Goal: Complete application form

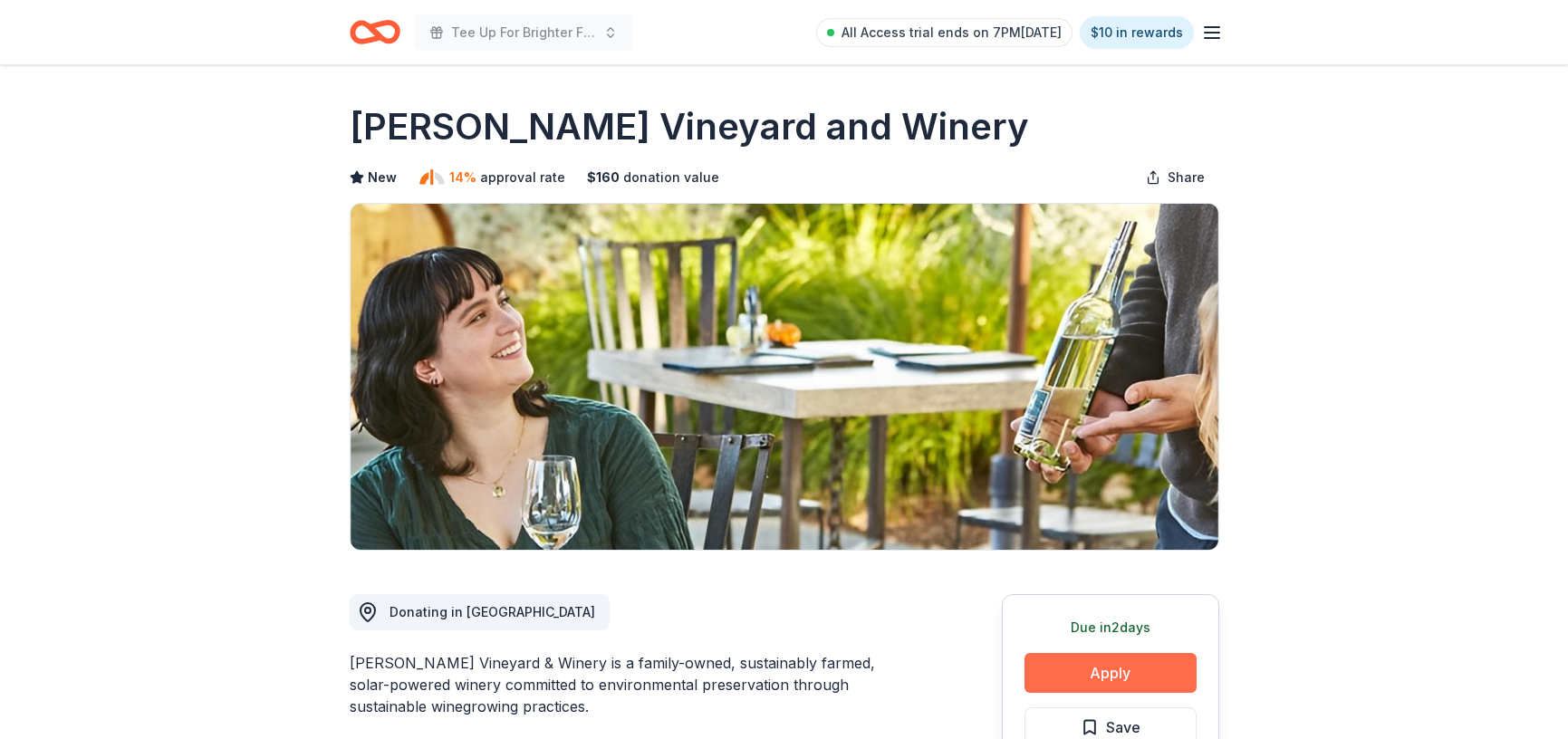
click at [1134, 665] on button "Apply" at bounding box center [1110, 673] width 172 height 40
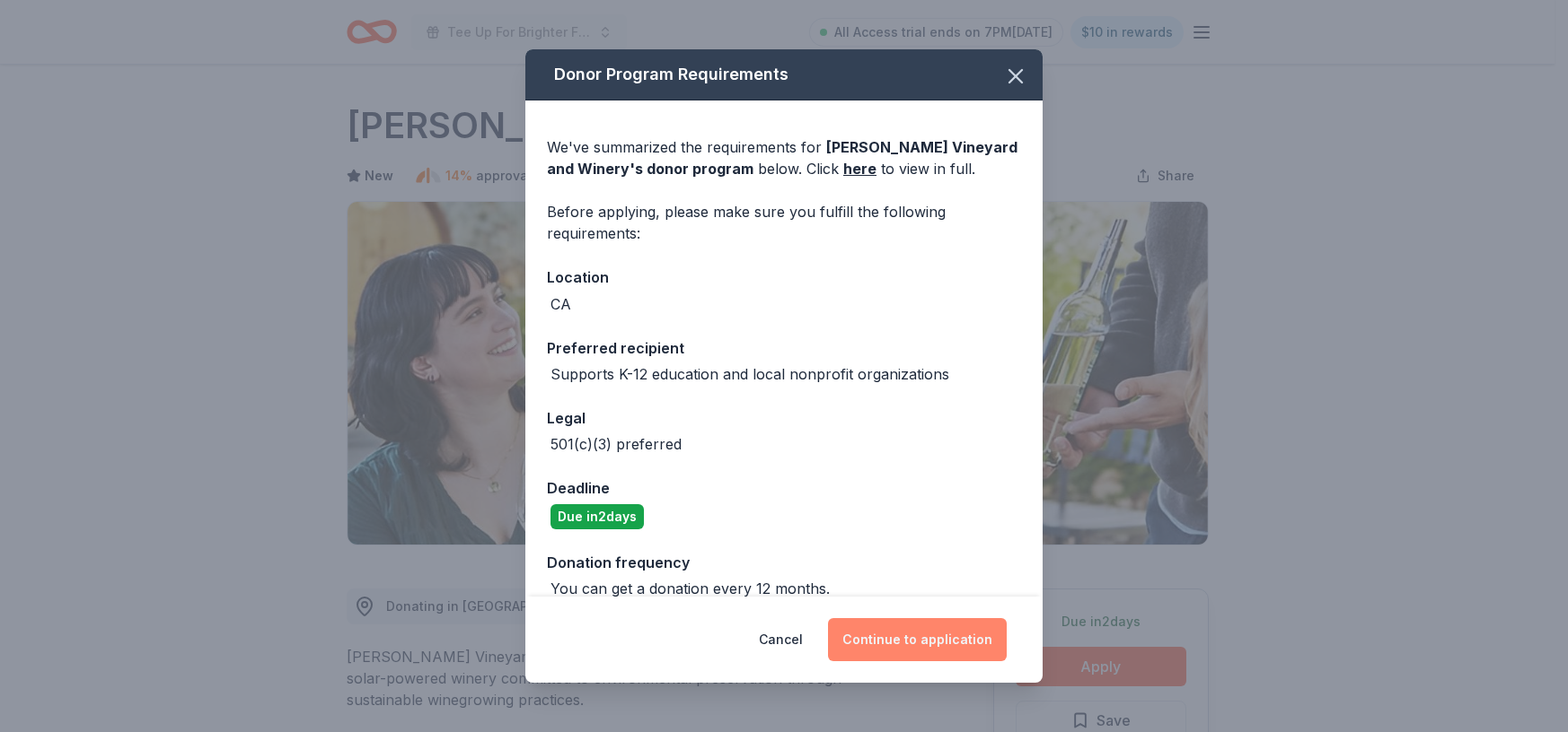
click at [944, 630] on button "Continue to application" at bounding box center [917, 639] width 178 height 43
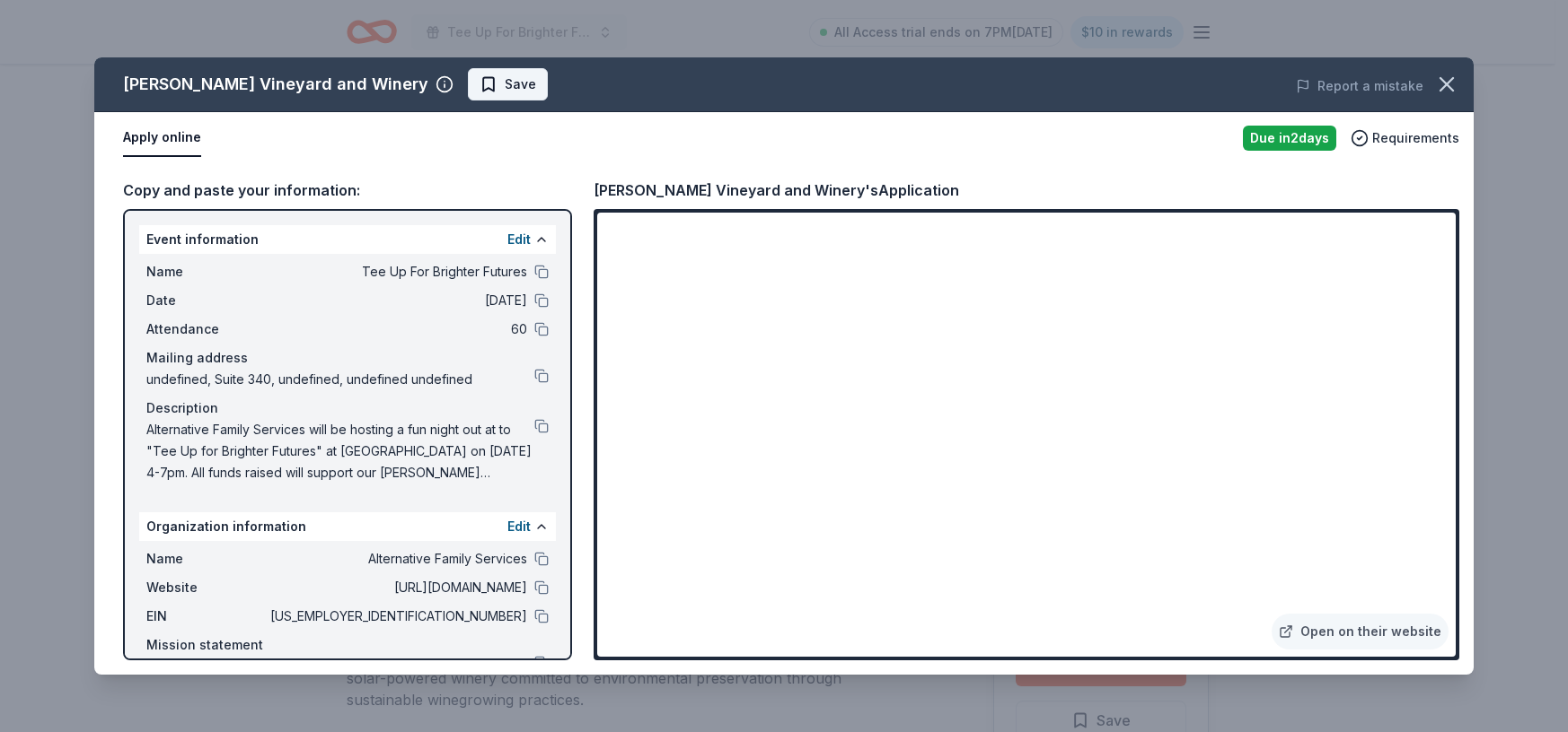
click at [505, 80] on span "Save" at bounding box center [521, 85] width 31 height 21
click at [451, 85] on html "Tee Up For Brighter Futures All Access trial ends on 7PM, 9/22 $10 in rewards D…" at bounding box center [784, 366] width 1568 height 732
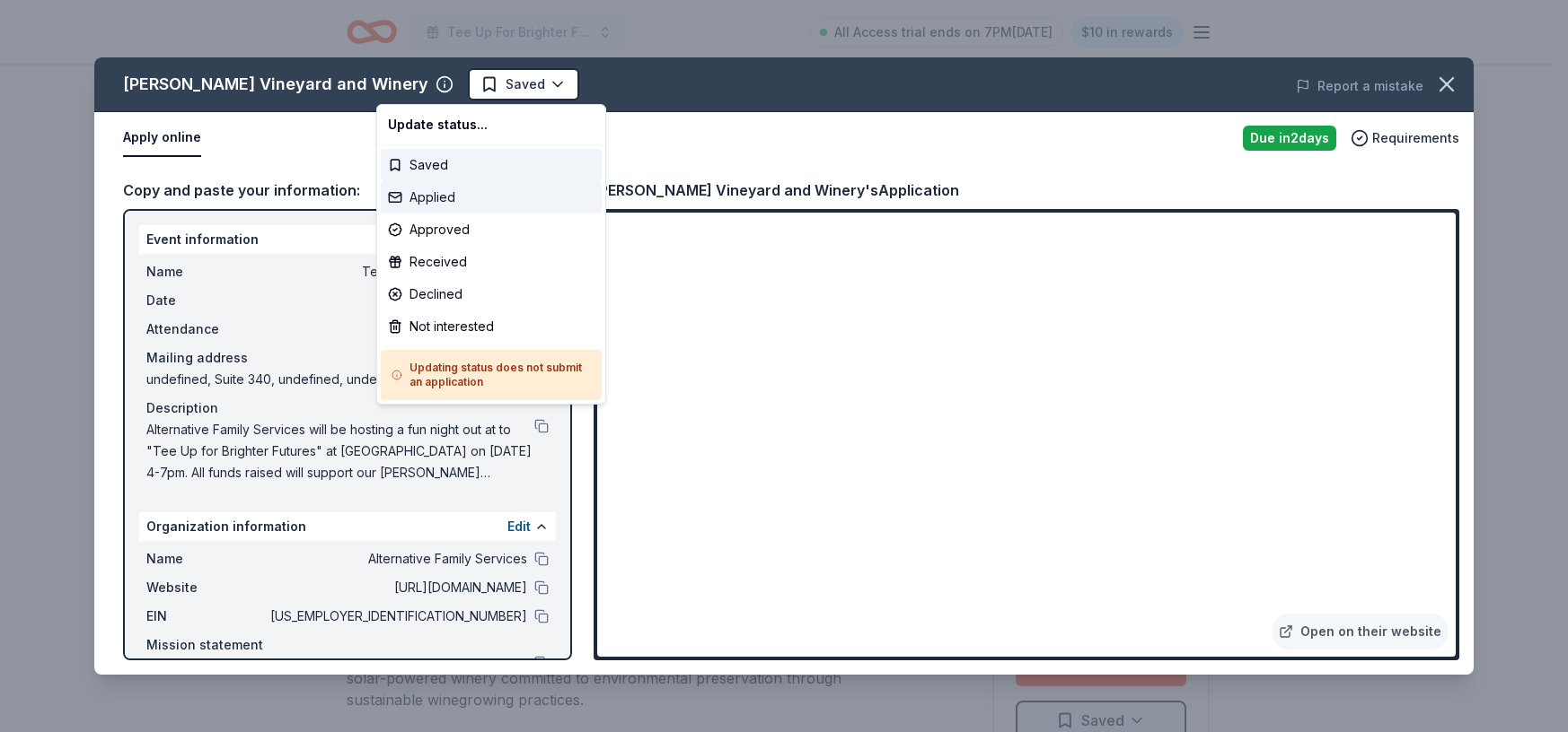
click at [455, 194] on div "Applied" at bounding box center [490, 197] width 221 height 32
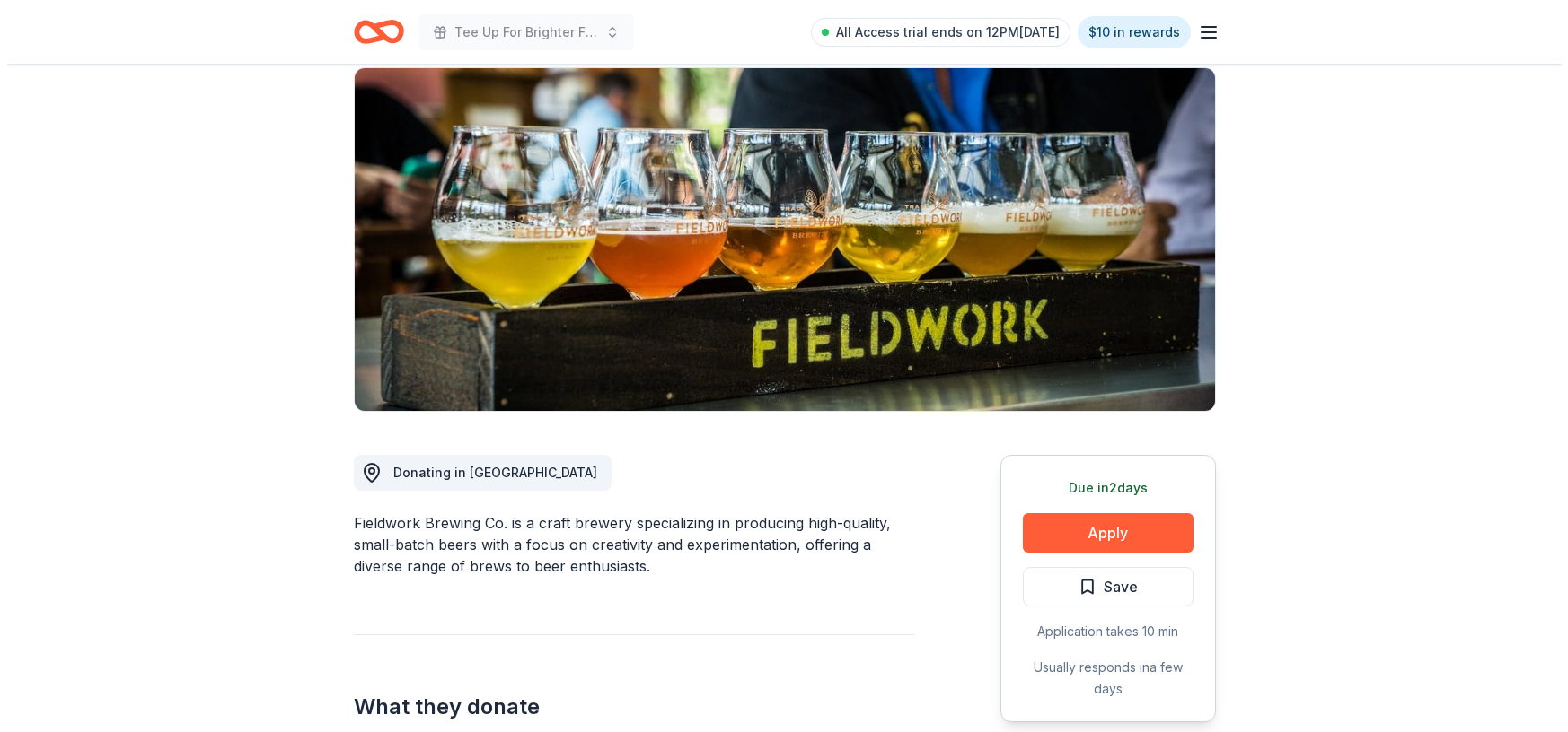
scroll to position [128, 0]
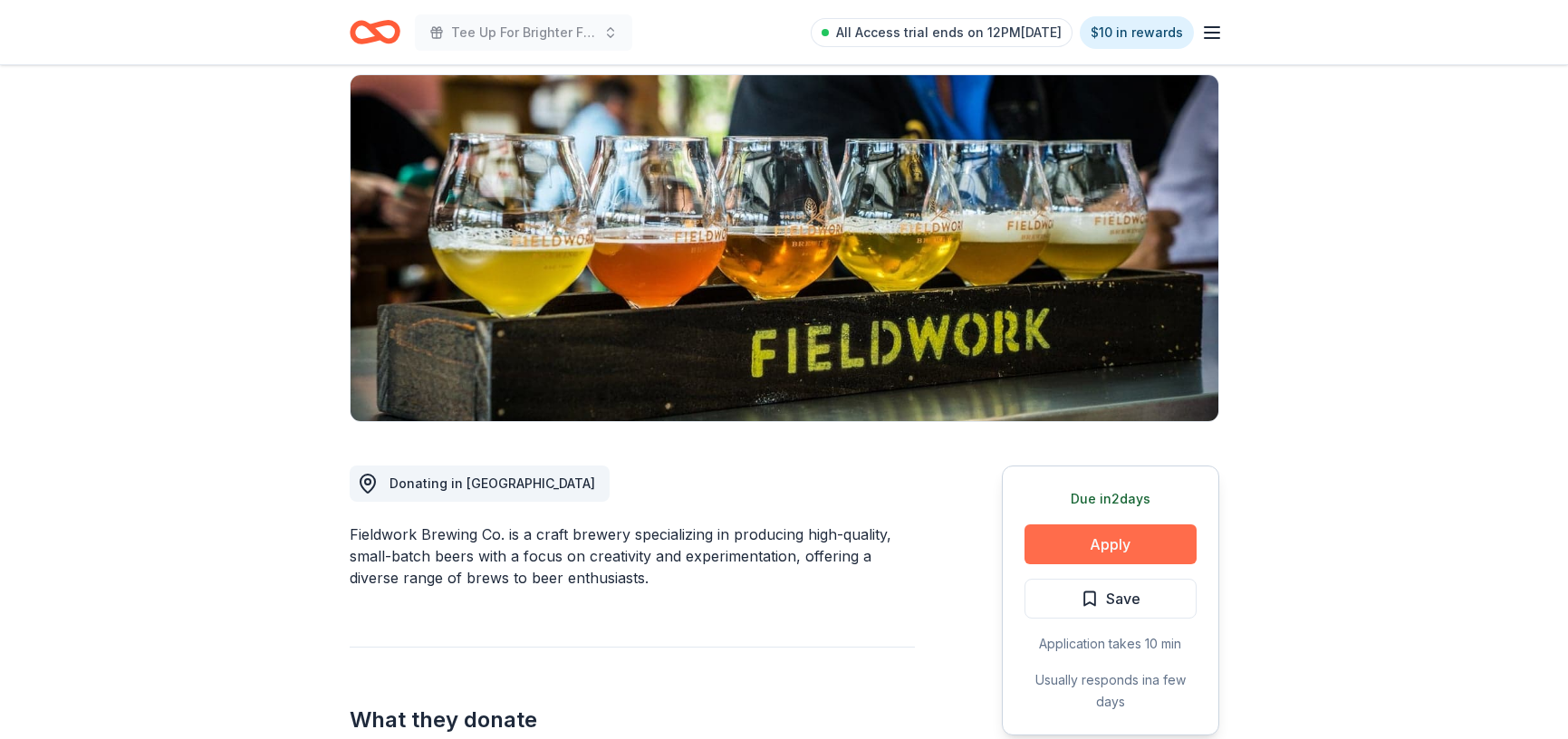
click at [1130, 541] on button "Apply" at bounding box center [1110, 544] width 172 height 40
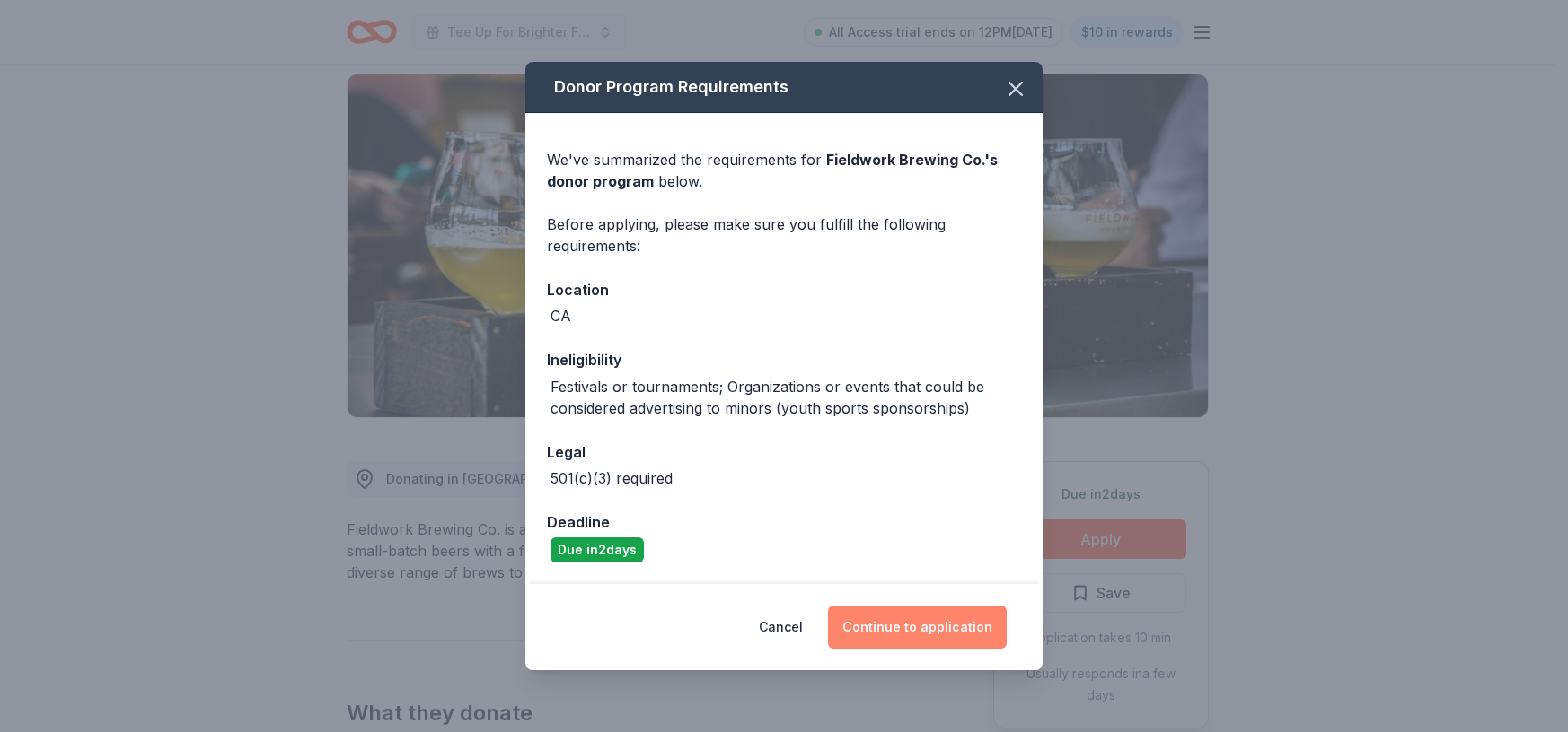
click at [953, 629] on button "Continue to application" at bounding box center [917, 628] width 178 height 43
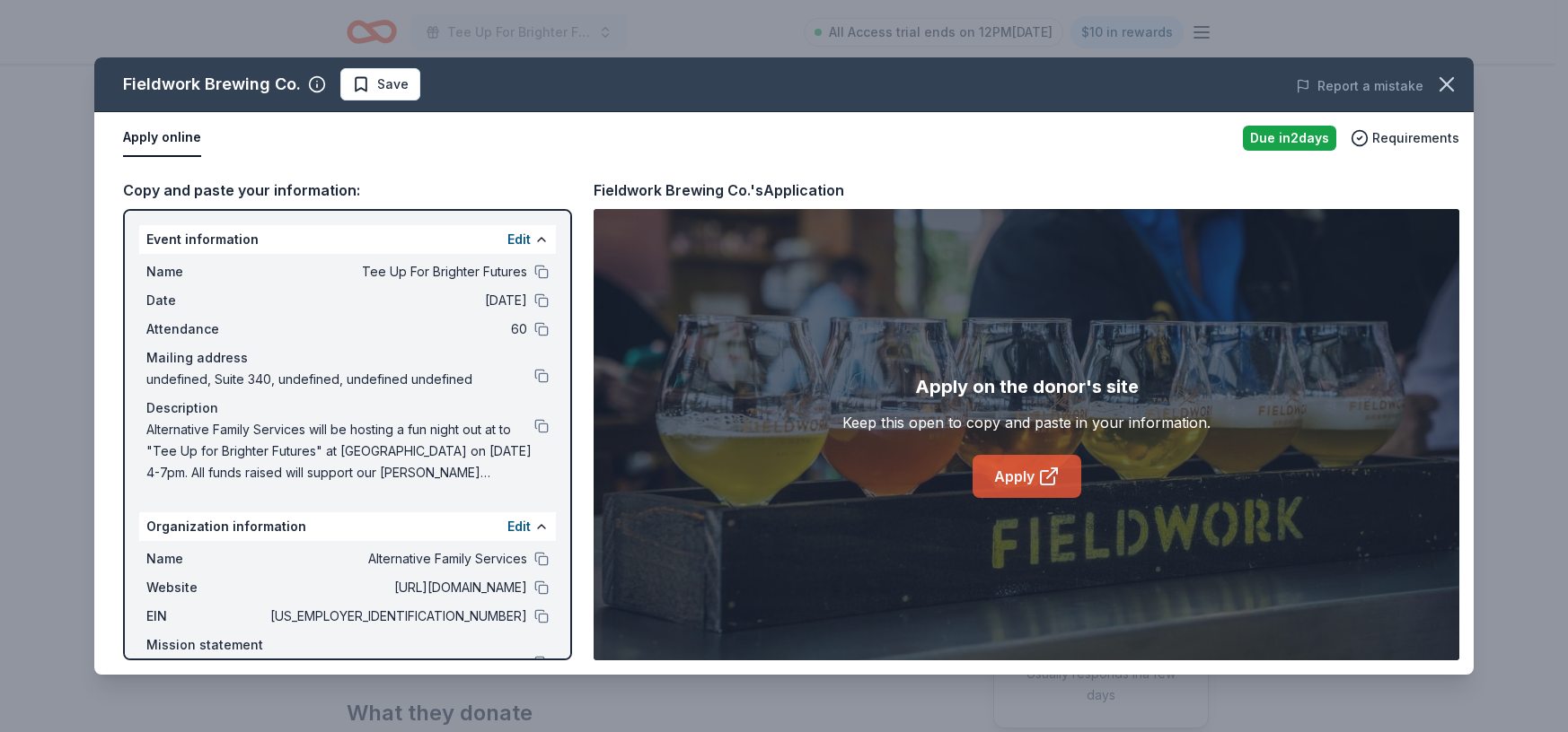
click at [1005, 473] on link "Apply" at bounding box center [1026, 477] width 108 height 43
click at [379, 80] on span "Save" at bounding box center [393, 85] width 31 height 21
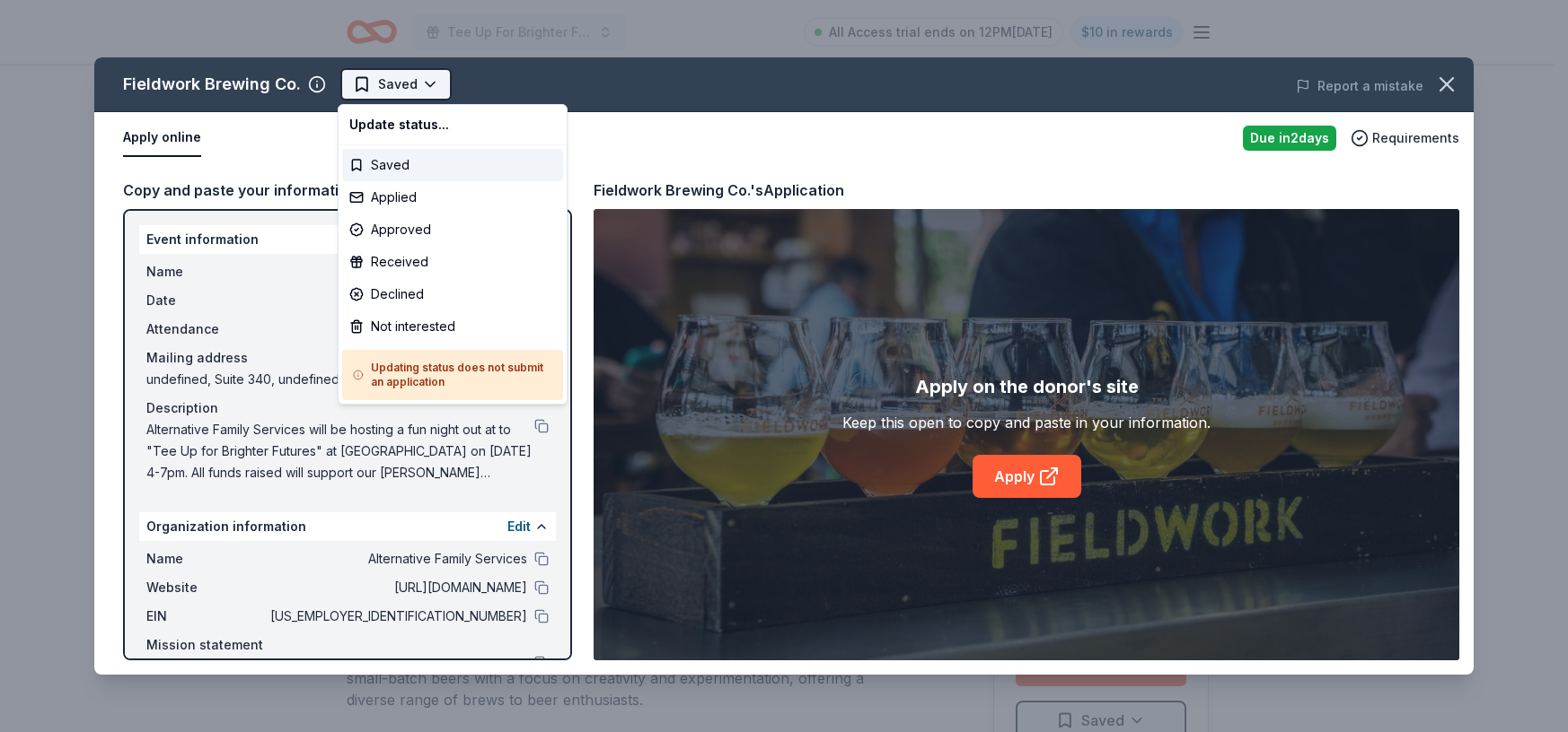
click at [423, 82] on html "Tee Up For Brighter Futures All Access trial ends on 12PM, 9/22 $10 in rewards …" at bounding box center [784, 366] width 1568 height 732
click at [420, 191] on div "Applied" at bounding box center [452, 197] width 221 height 32
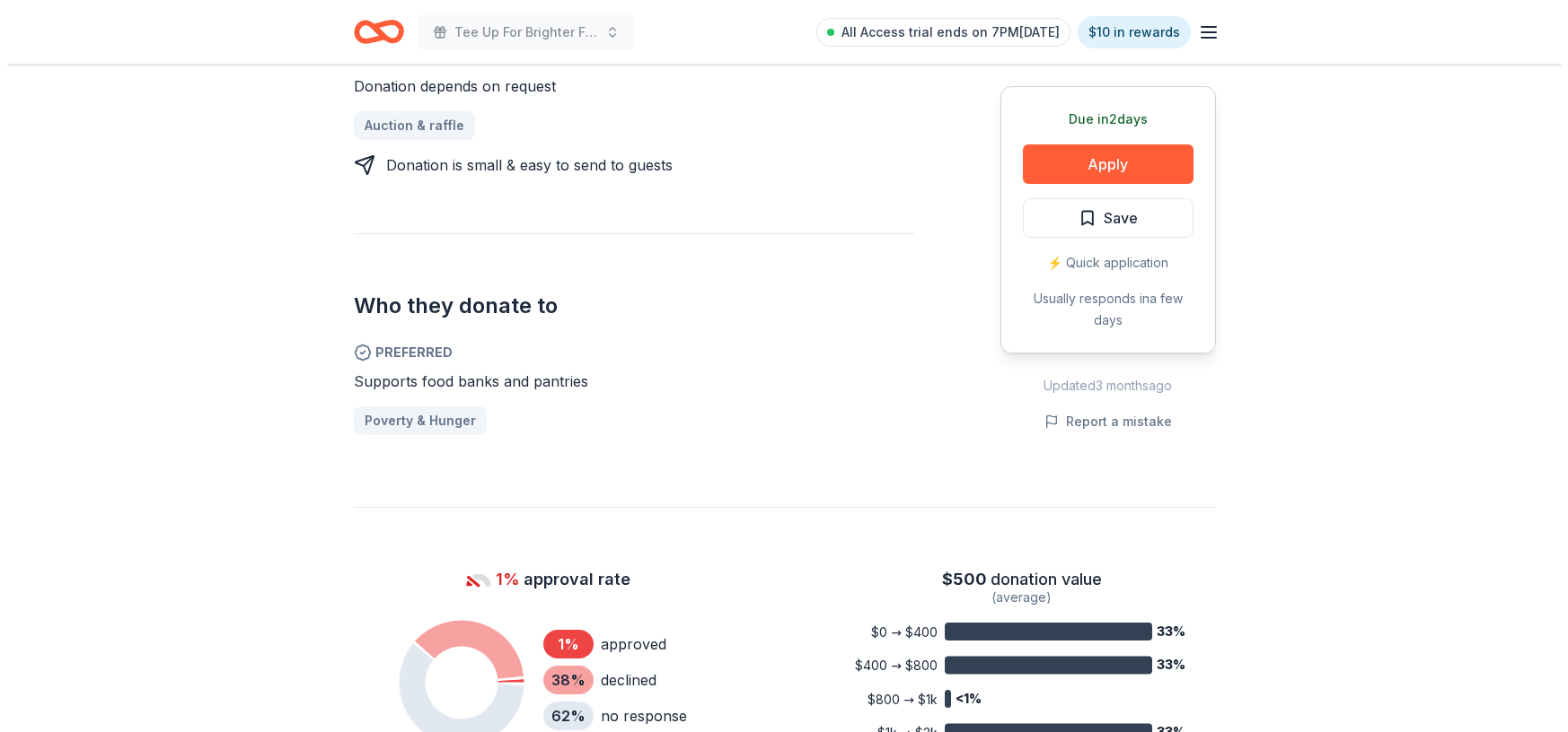
scroll to position [875, 0]
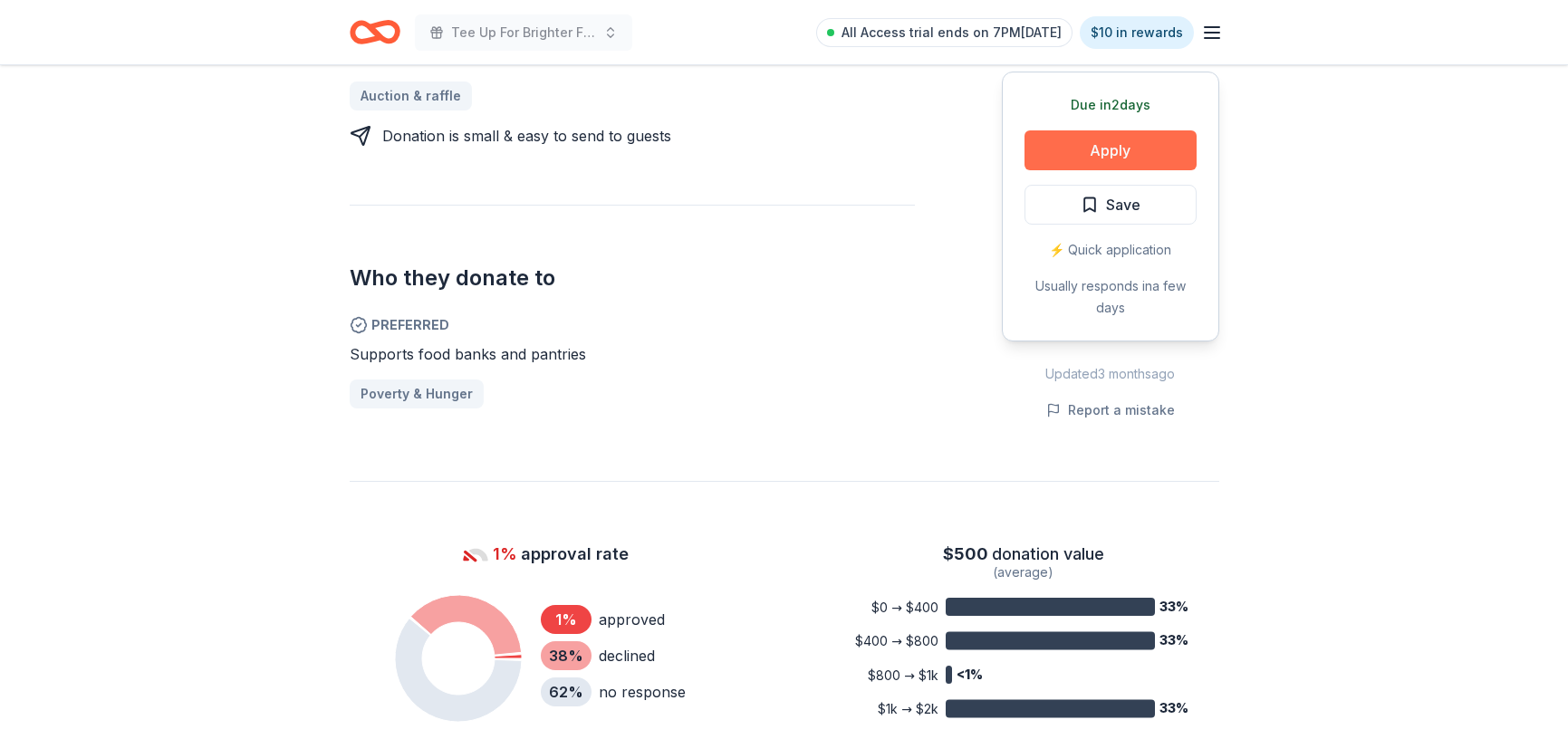
click at [1137, 131] on button "Apply" at bounding box center [1110, 151] width 172 height 40
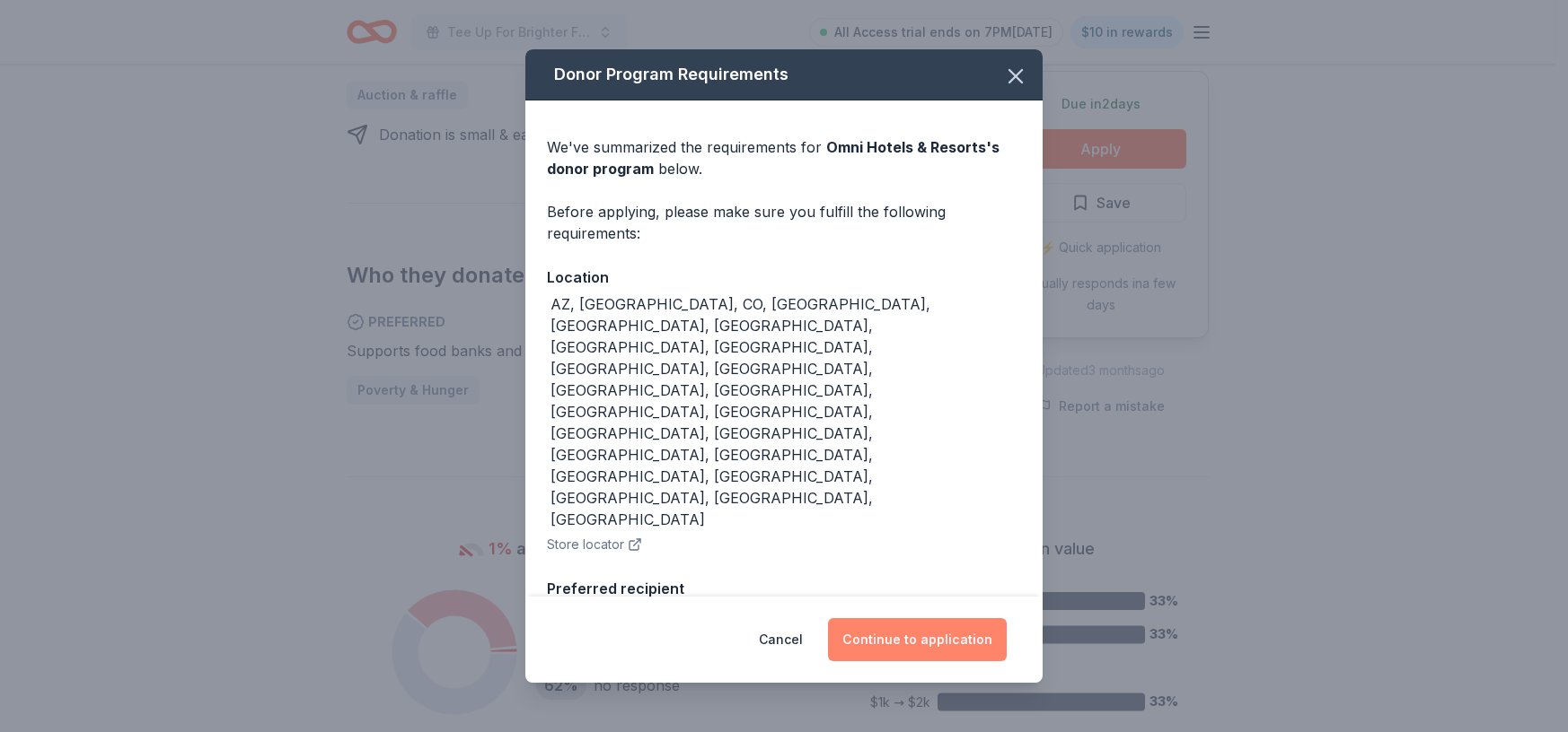
click at [900, 618] on button "Continue to application" at bounding box center [917, 639] width 178 height 43
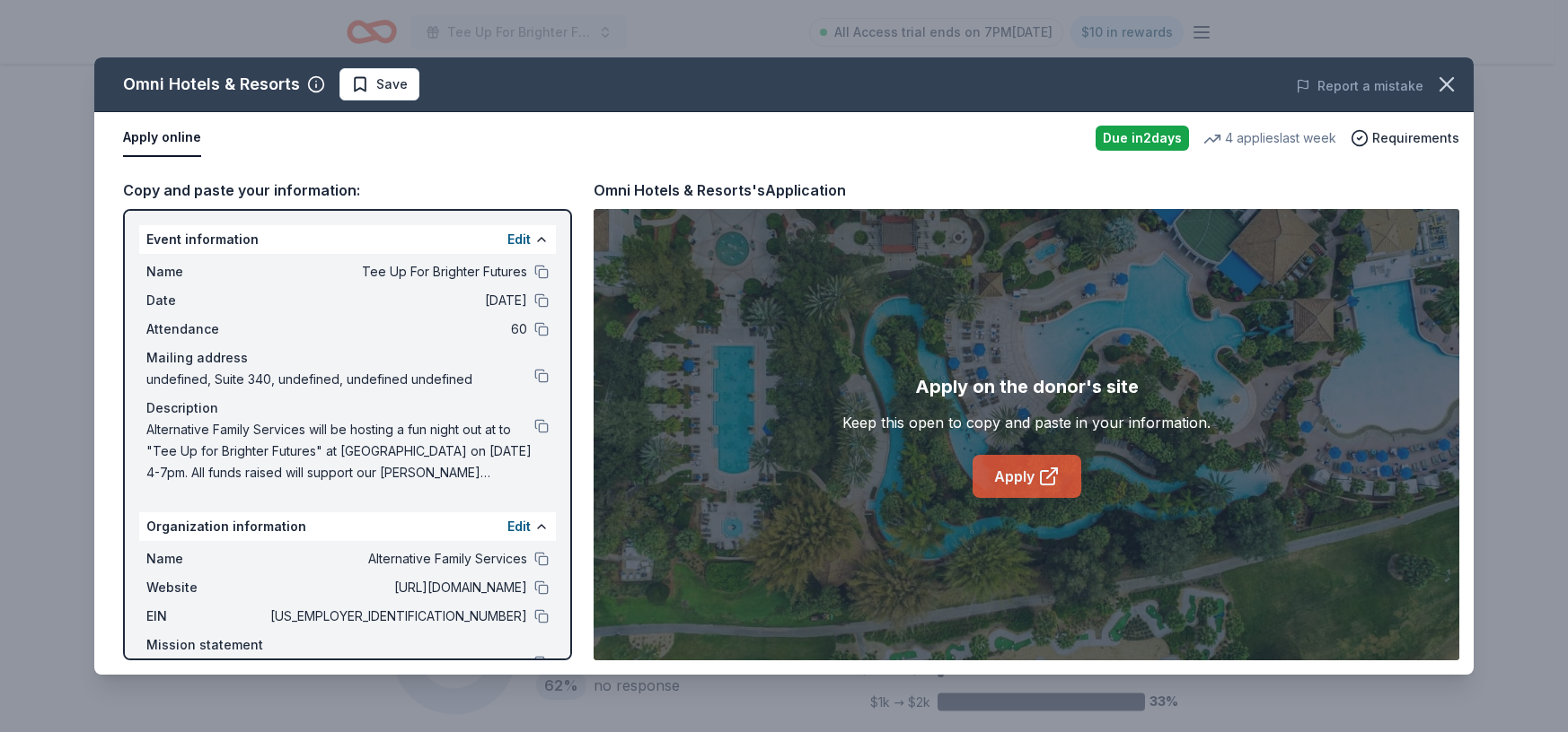
click at [1012, 480] on link "Apply" at bounding box center [1026, 477] width 108 height 43
click at [386, 89] on span "Save" at bounding box center [392, 85] width 31 height 21
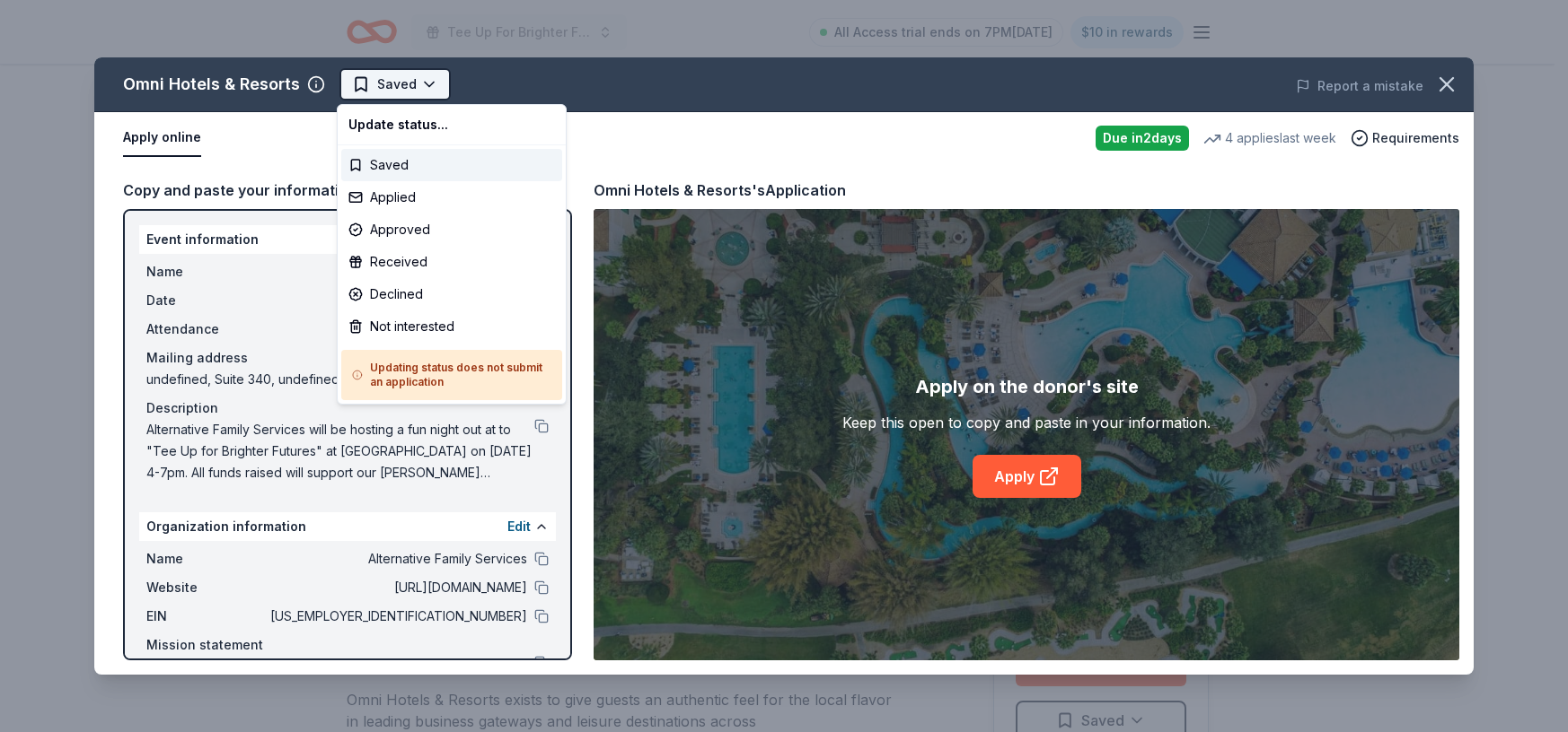
scroll to position [0, 0]
click at [439, 192] on div "Applied" at bounding box center [451, 197] width 221 height 32
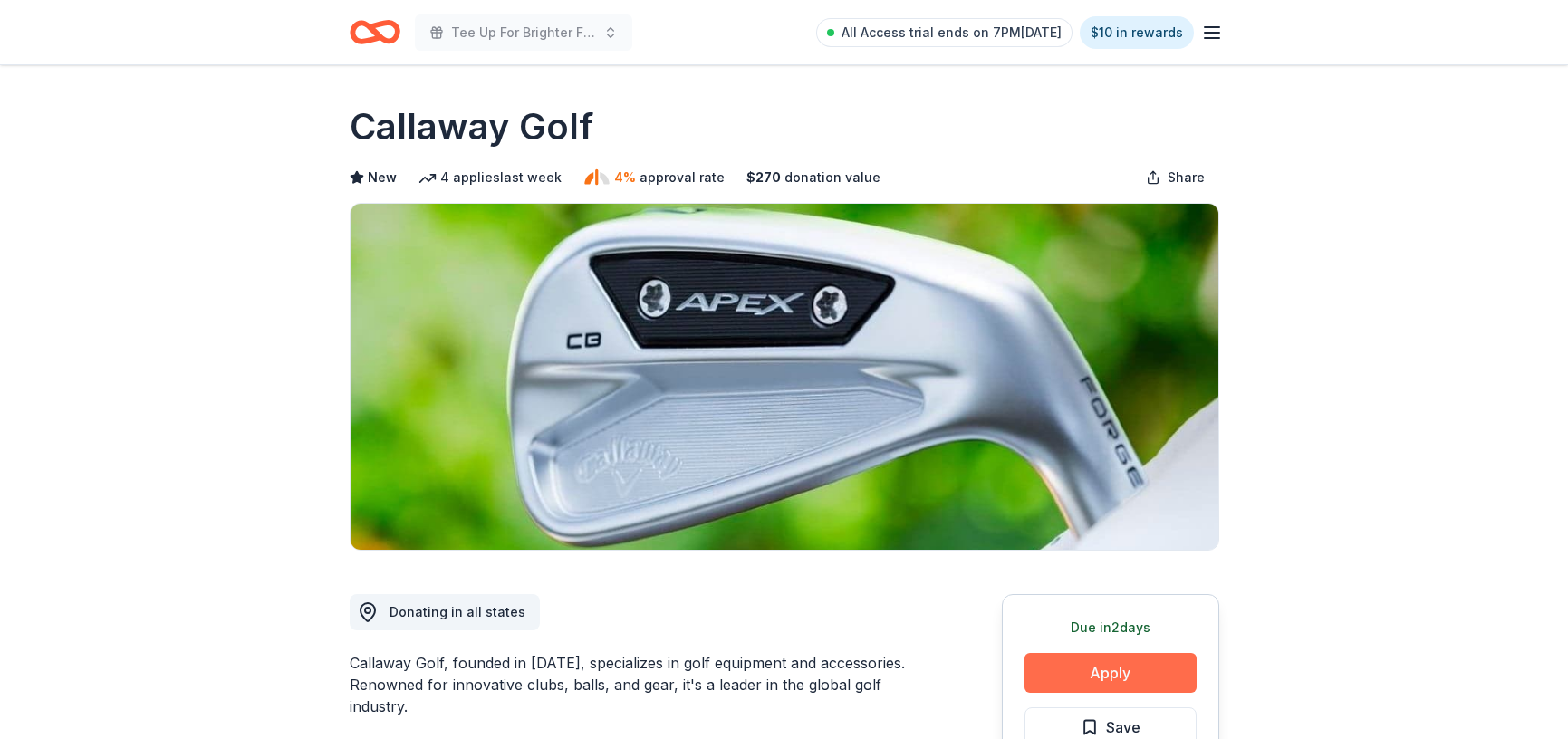
click at [1126, 658] on button "Apply" at bounding box center [1110, 673] width 172 height 40
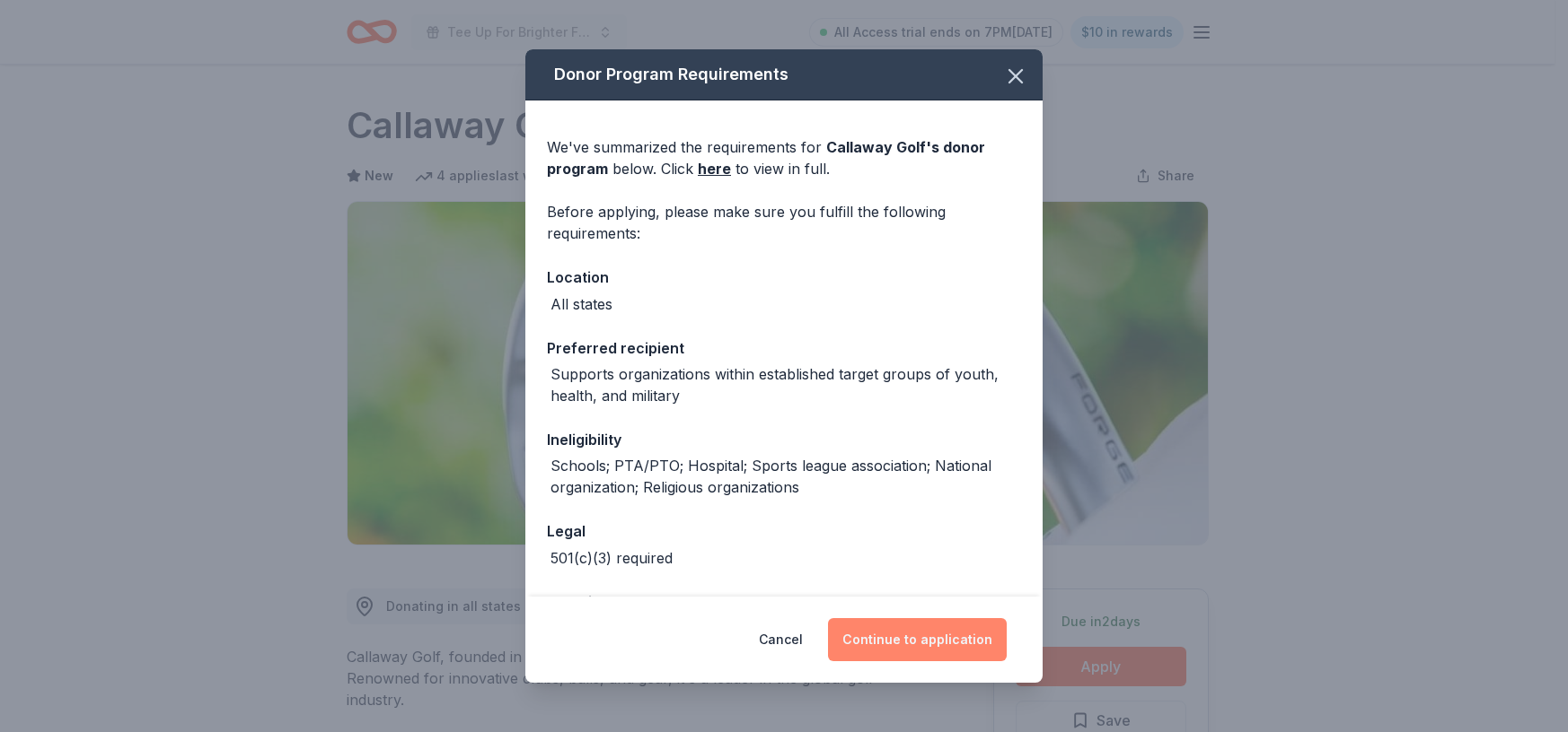
click at [921, 651] on button "Continue to application" at bounding box center [917, 639] width 178 height 43
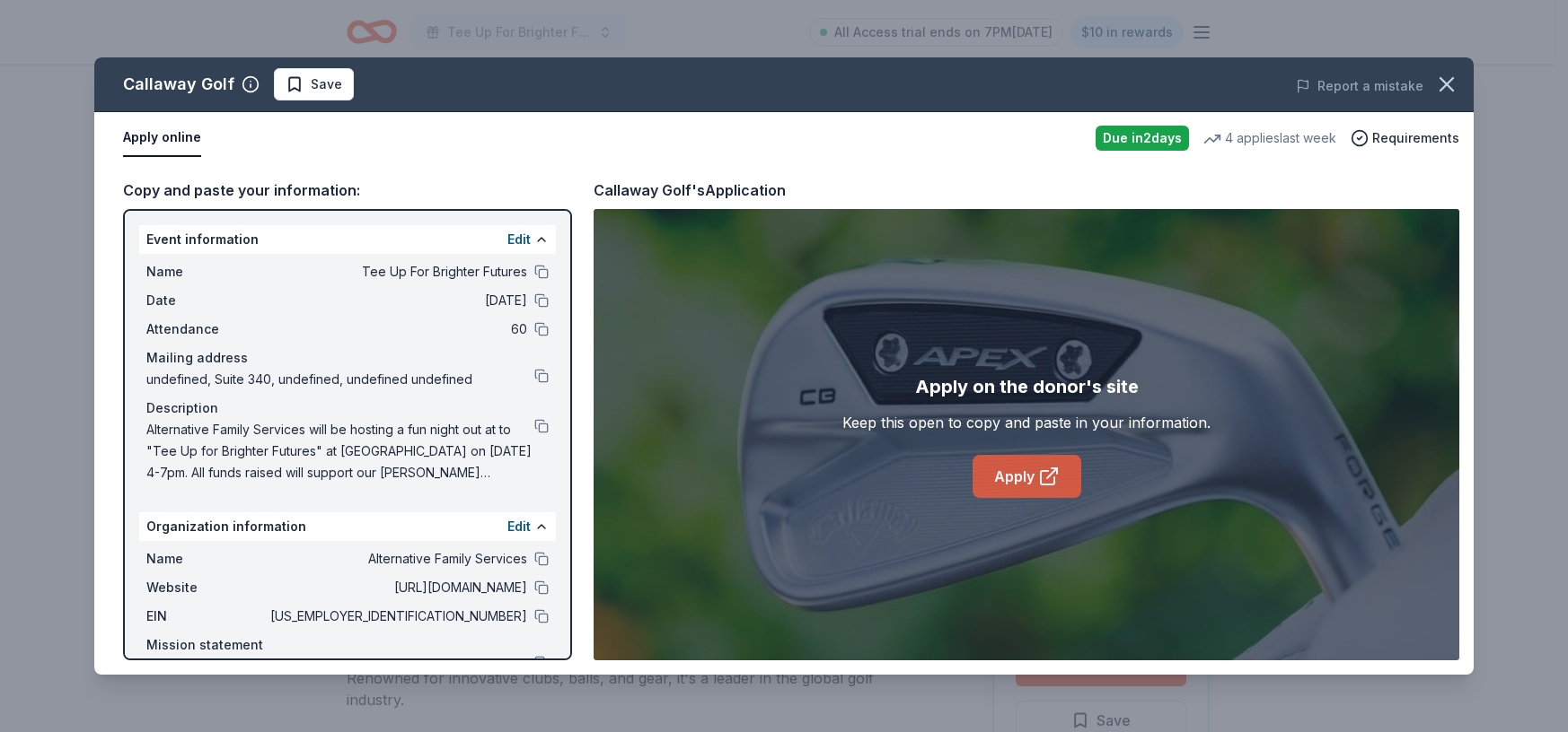
click at [1021, 480] on link "Apply" at bounding box center [1026, 477] width 108 height 43
click at [311, 84] on span "Save" at bounding box center [327, 85] width 31 height 21
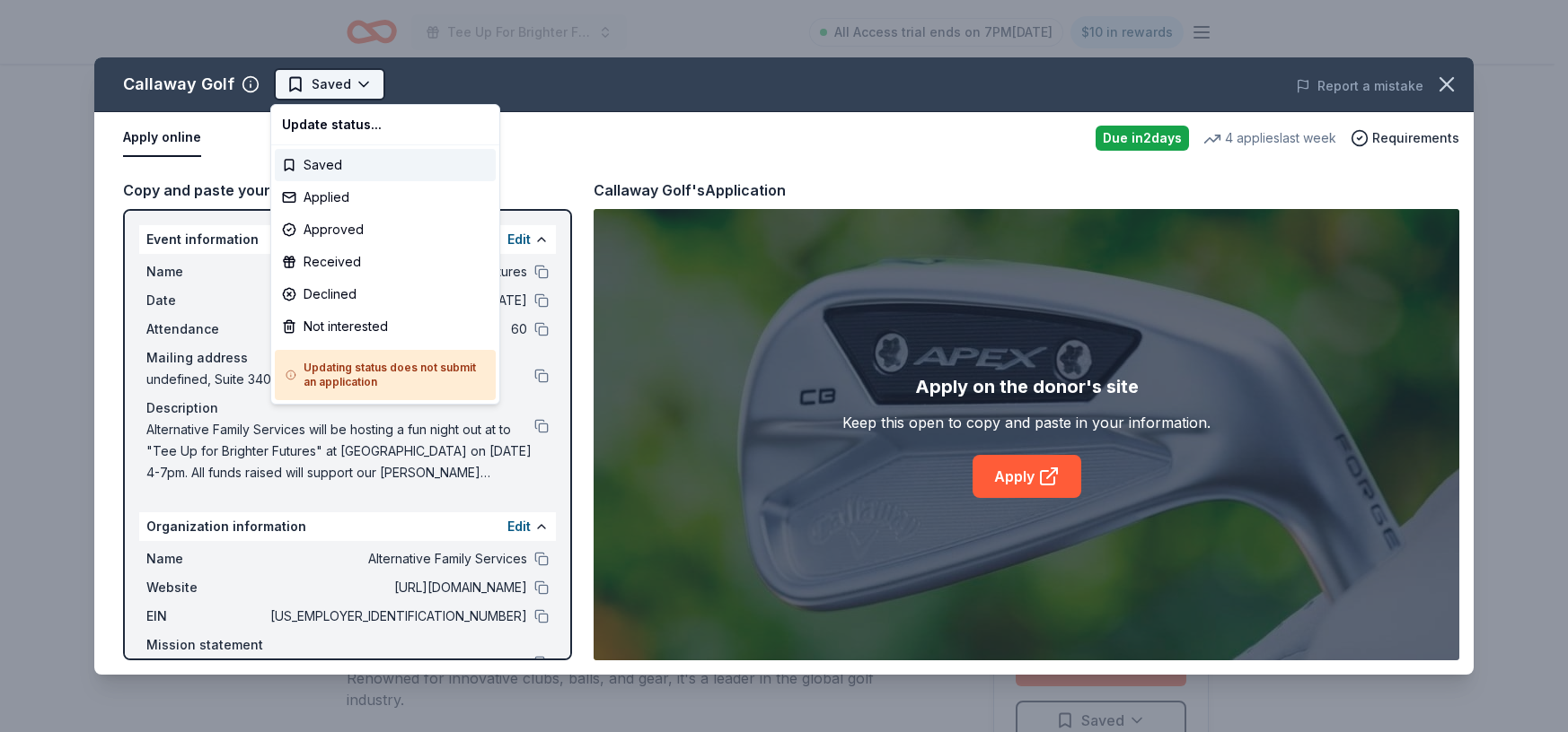
click at [357, 94] on html "Tee Up For Brighter Futures All Access trial ends on 7PM, 9/22 $10 in rewards D…" at bounding box center [784, 366] width 1568 height 732
click at [357, 183] on div "Applied" at bounding box center [385, 197] width 221 height 32
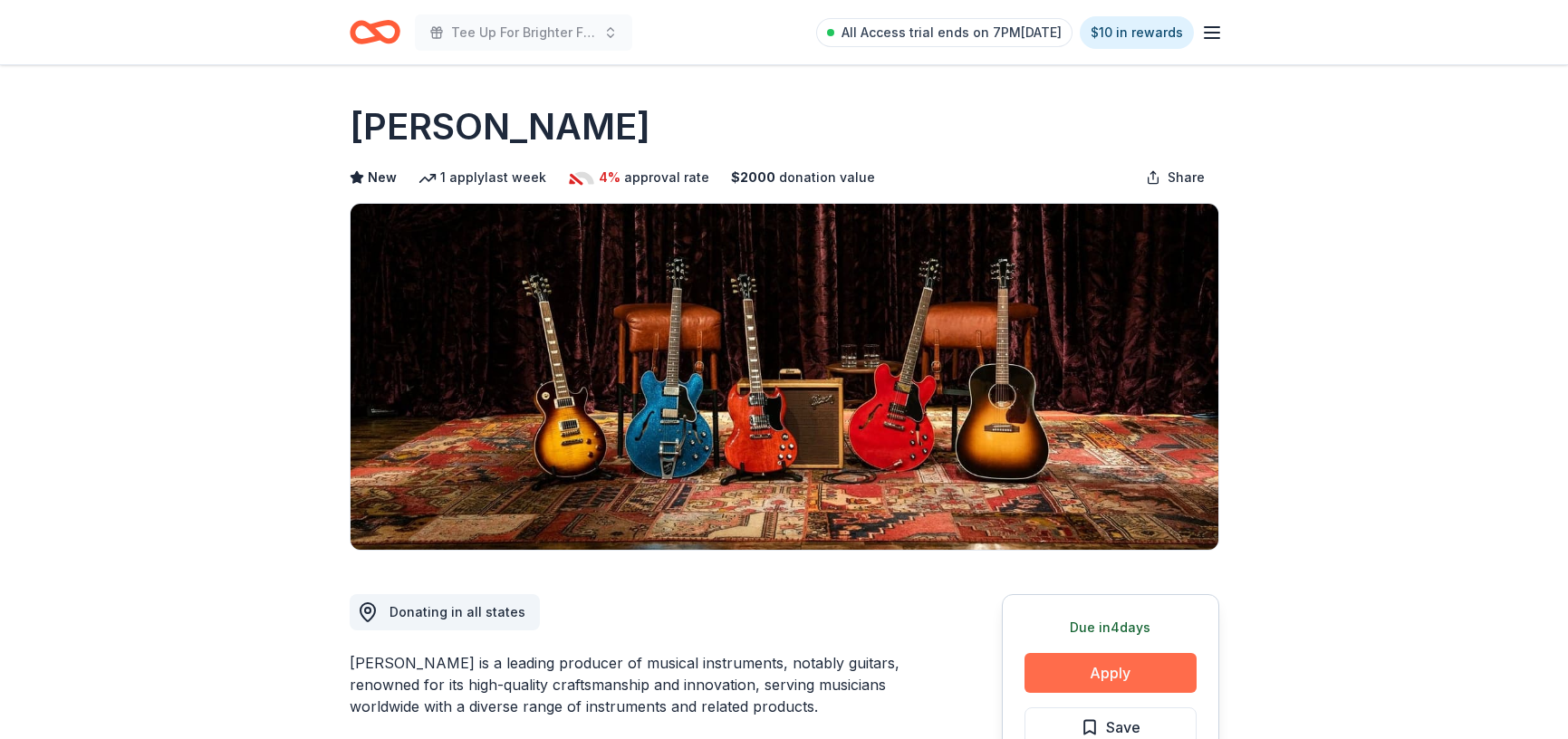
click at [1102, 679] on button "Apply" at bounding box center [1110, 673] width 172 height 40
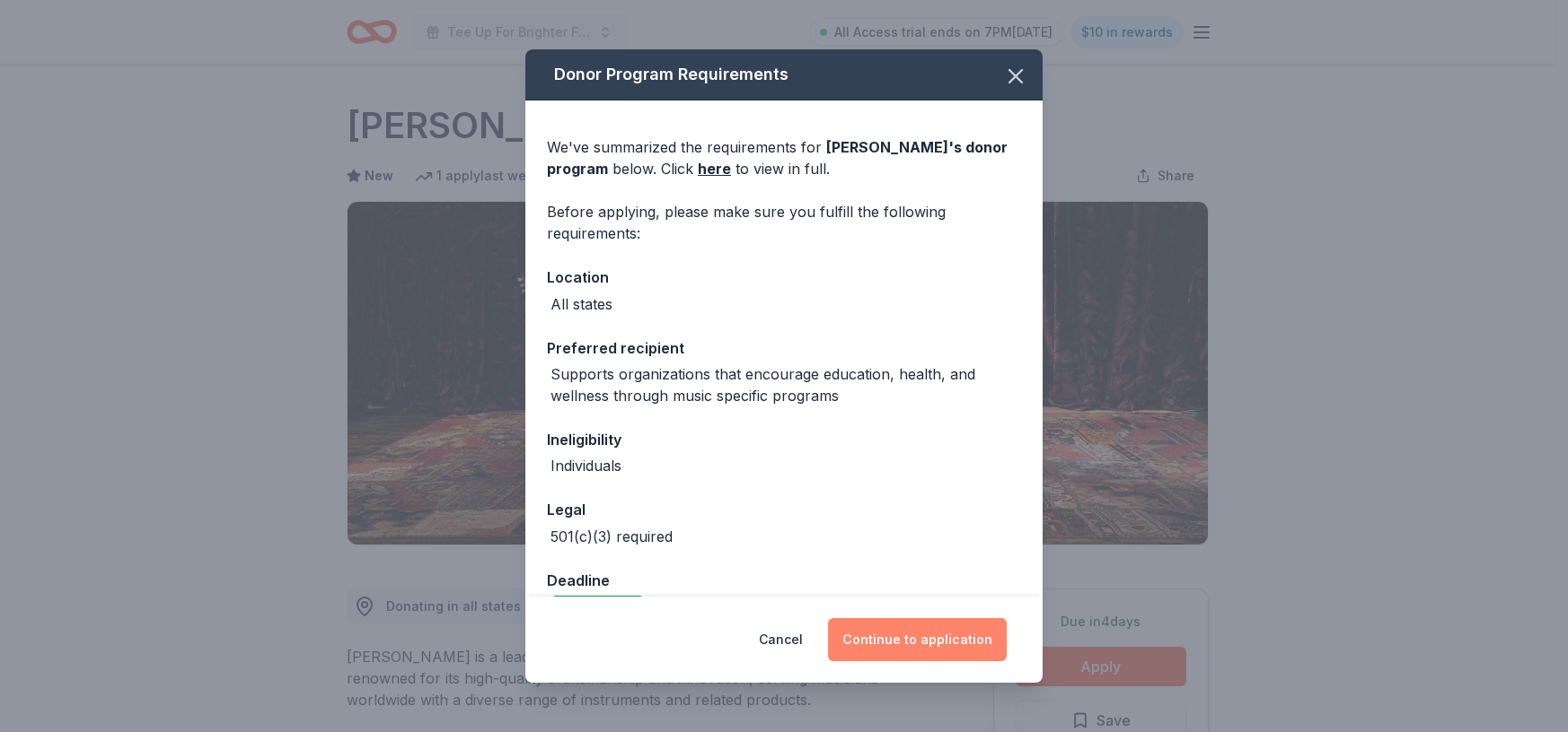
click at [972, 650] on button "Continue to application" at bounding box center [917, 639] width 178 height 43
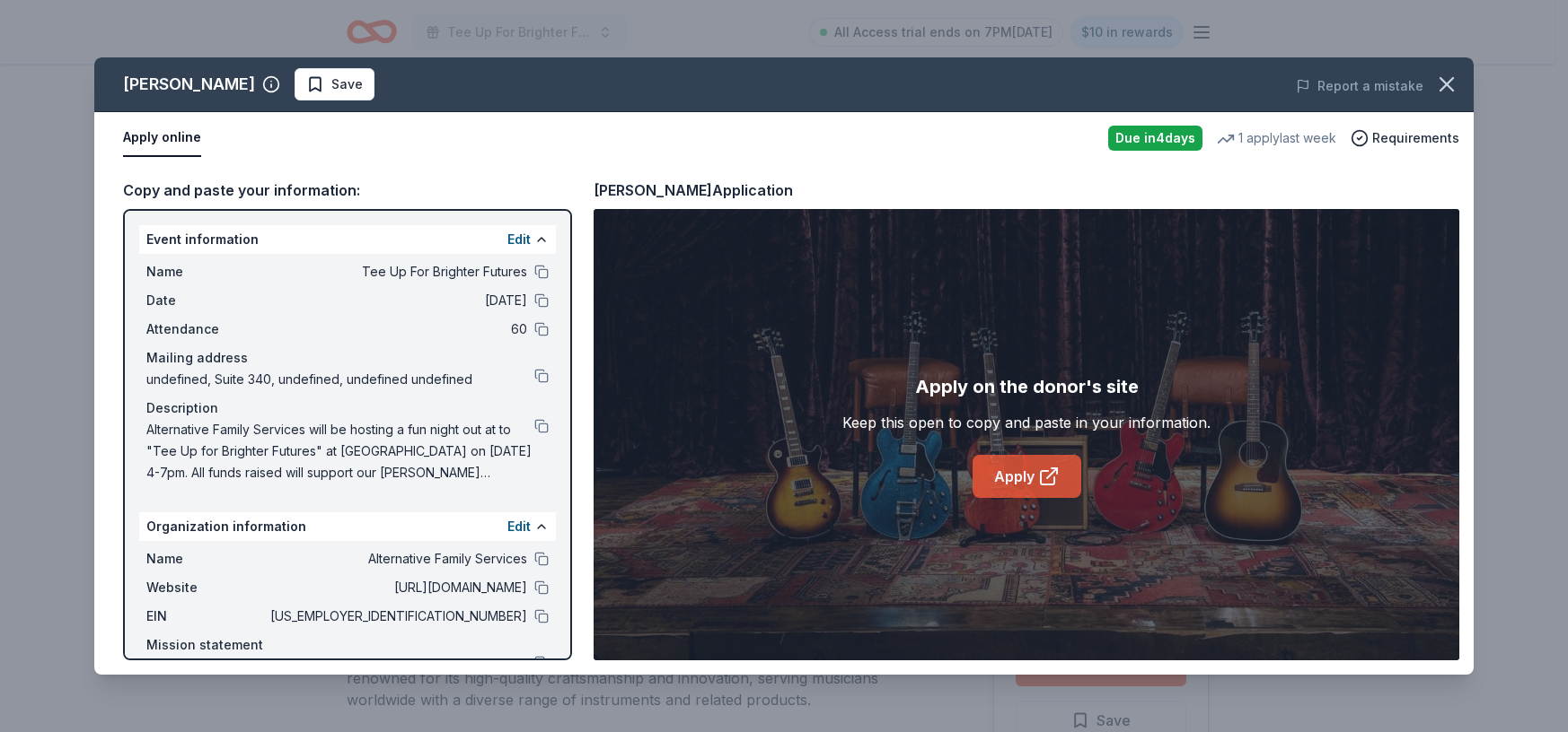
click at [1005, 482] on link "Apply" at bounding box center [1026, 477] width 108 height 43
click at [332, 88] on span "Save" at bounding box center [347, 85] width 31 height 21
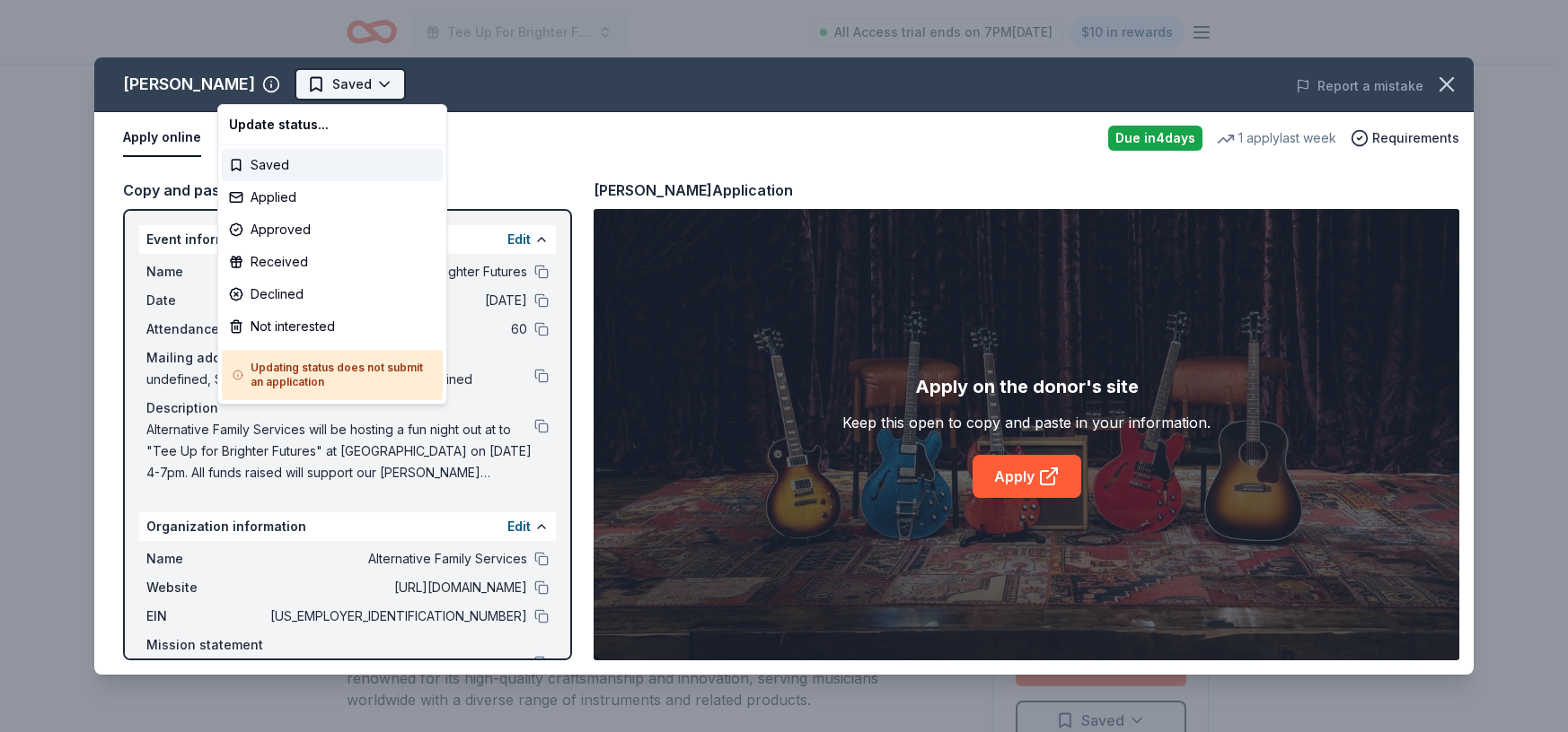
click at [324, 94] on html "Tee Up For Brighter Futures All Access trial ends on 7PM, 9/22 $10 in rewards D…" at bounding box center [784, 366] width 1568 height 732
click at [322, 194] on div "Applied" at bounding box center [332, 197] width 221 height 32
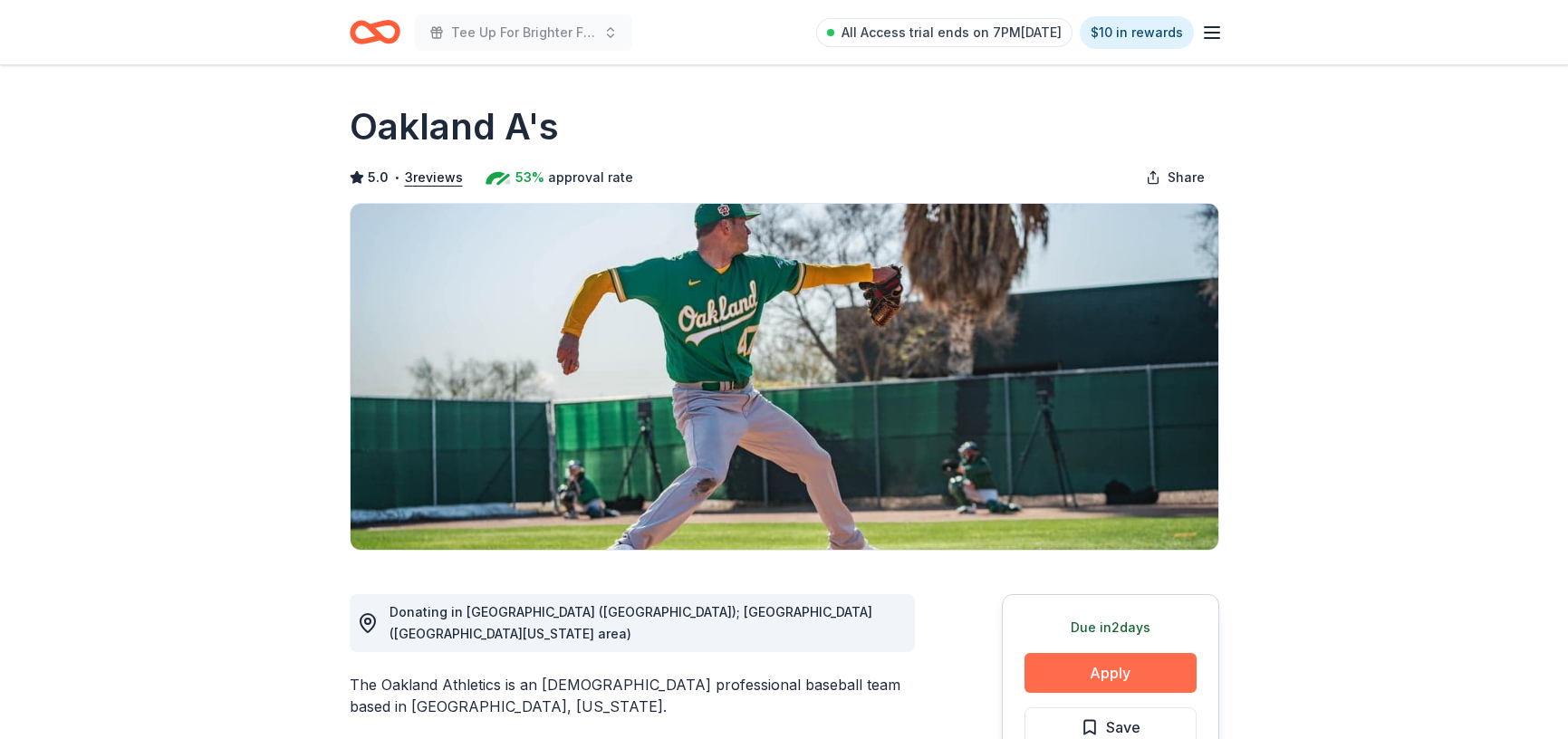
click at [1152, 658] on button "Apply" at bounding box center [1110, 673] width 172 height 40
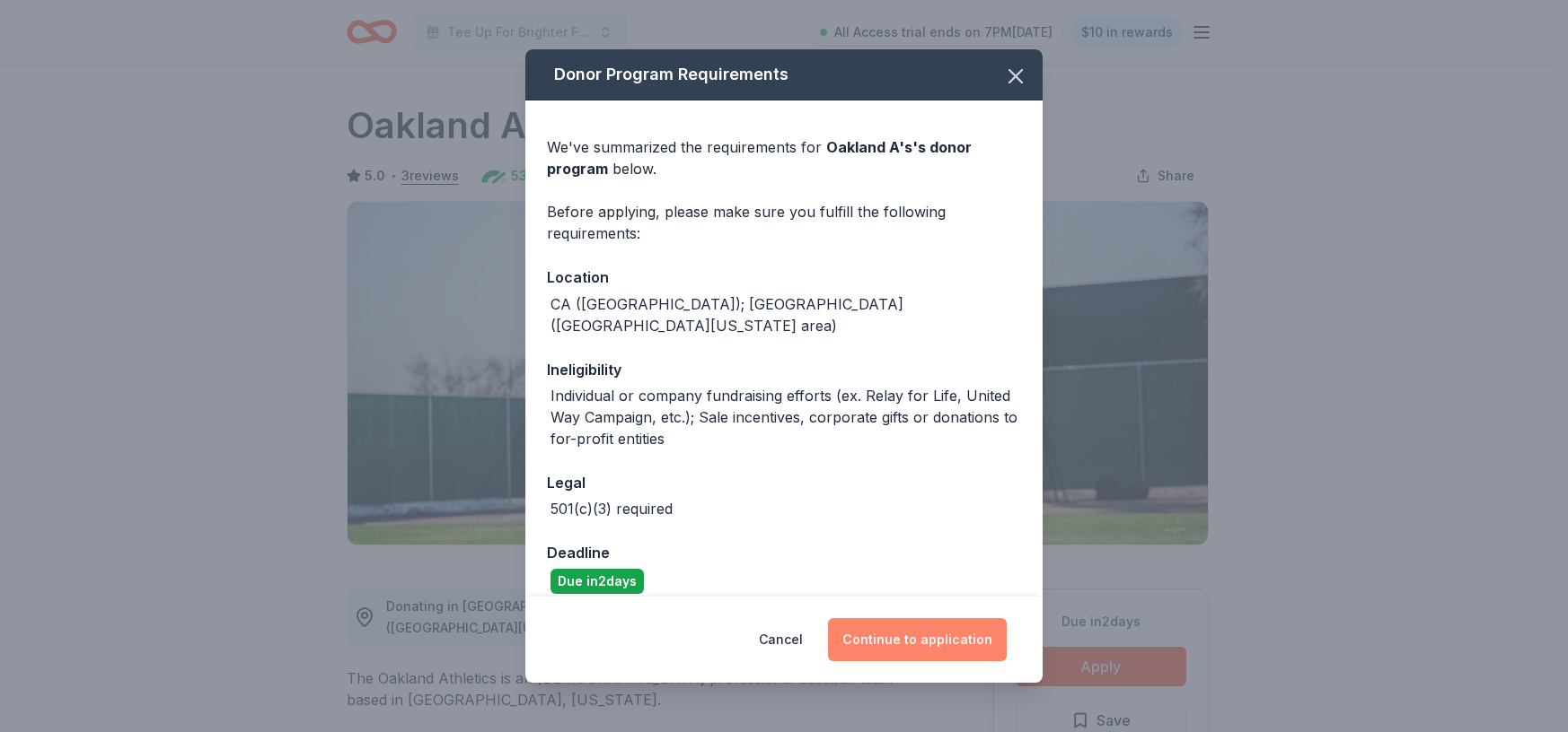
click at [942, 636] on button "Continue to application" at bounding box center [917, 639] width 178 height 43
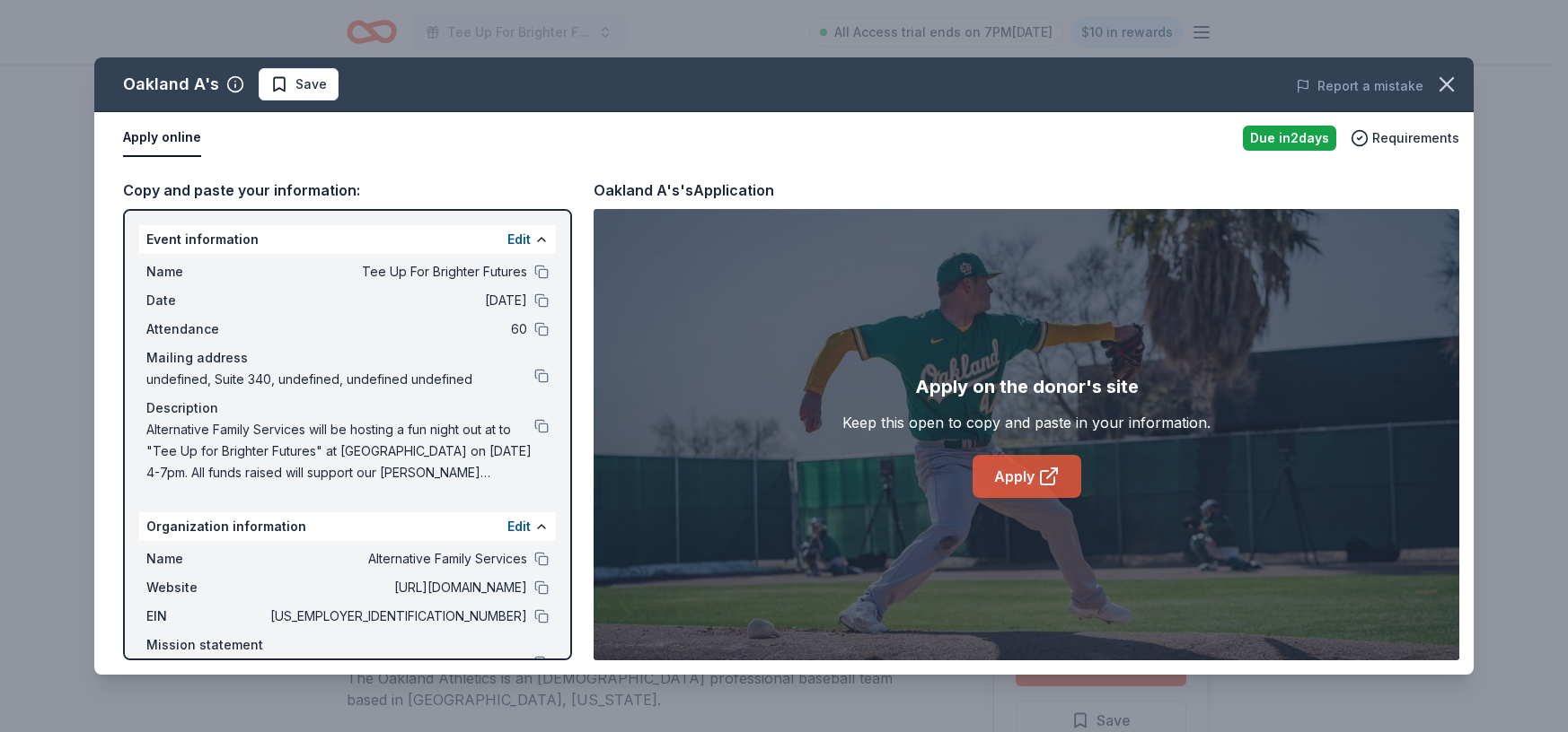
click at [1044, 469] on icon at bounding box center [1048, 477] width 21 height 21
click at [1023, 486] on link "Apply" at bounding box center [1026, 477] width 108 height 43
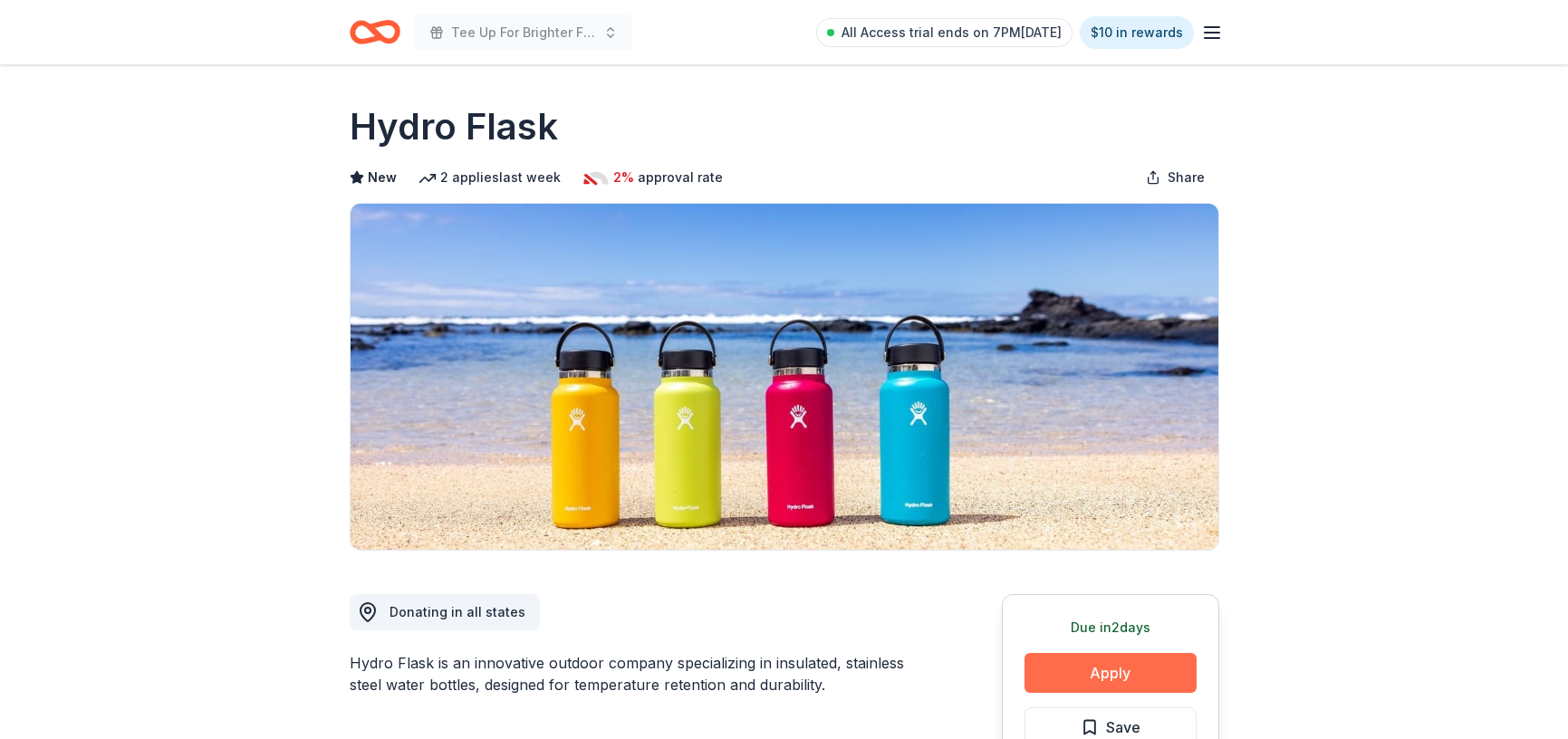
click at [1124, 672] on button "Apply" at bounding box center [1110, 673] width 172 height 40
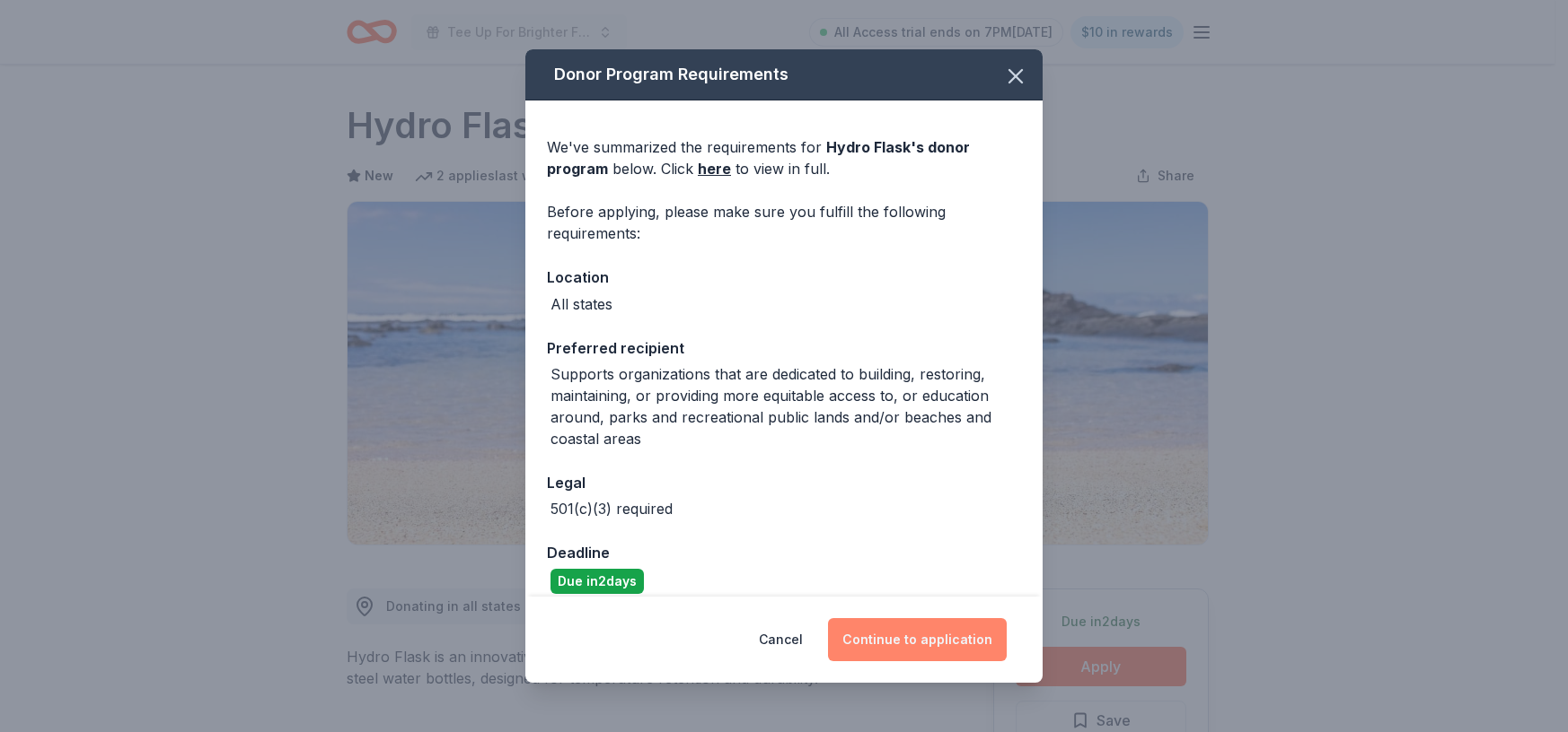
click at [960, 639] on button "Continue to application" at bounding box center [917, 639] width 178 height 43
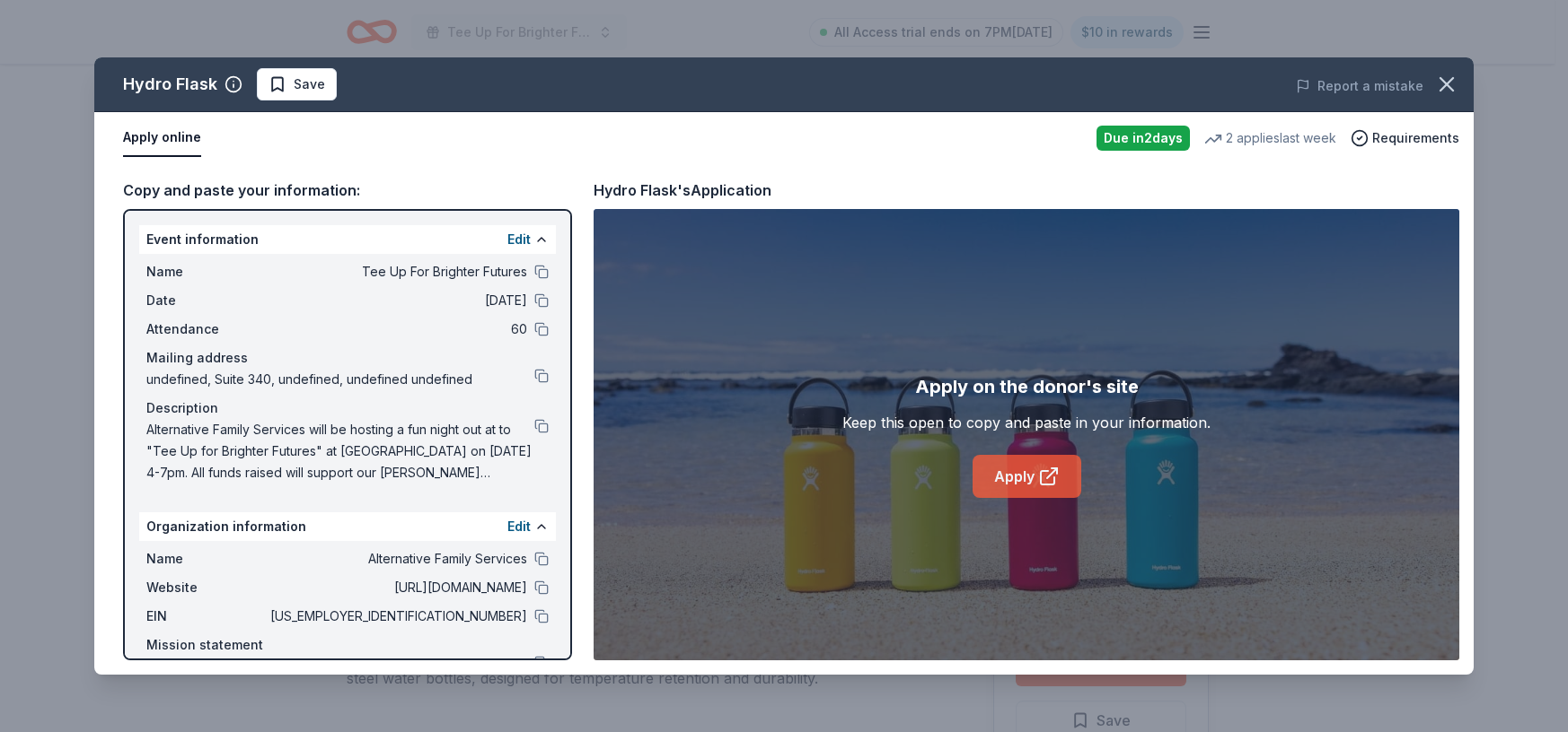
click at [1015, 471] on link "Apply" at bounding box center [1026, 477] width 108 height 43
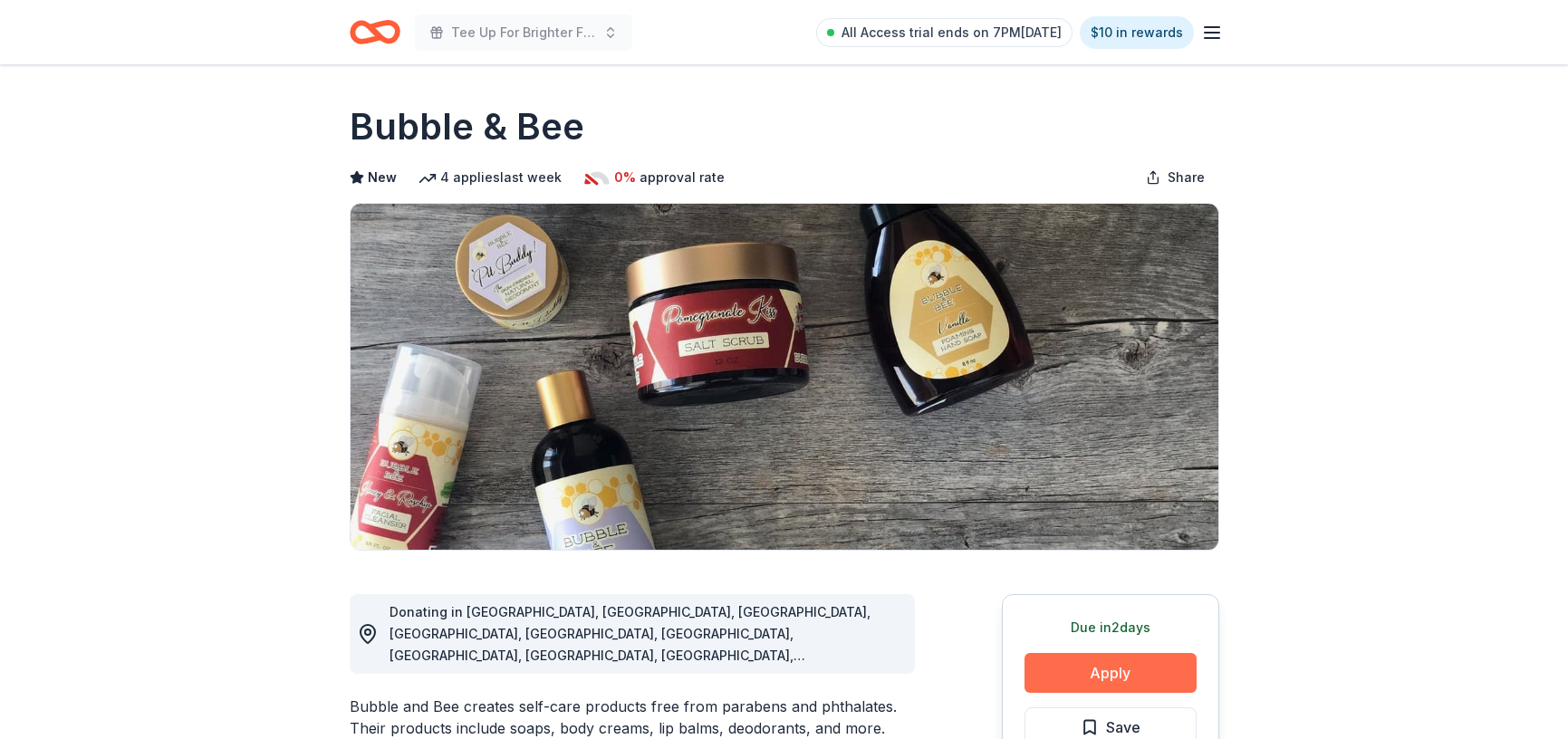
click at [1143, 680] on button "Apply" at bounding box center [1110, 673] width 172 height 40
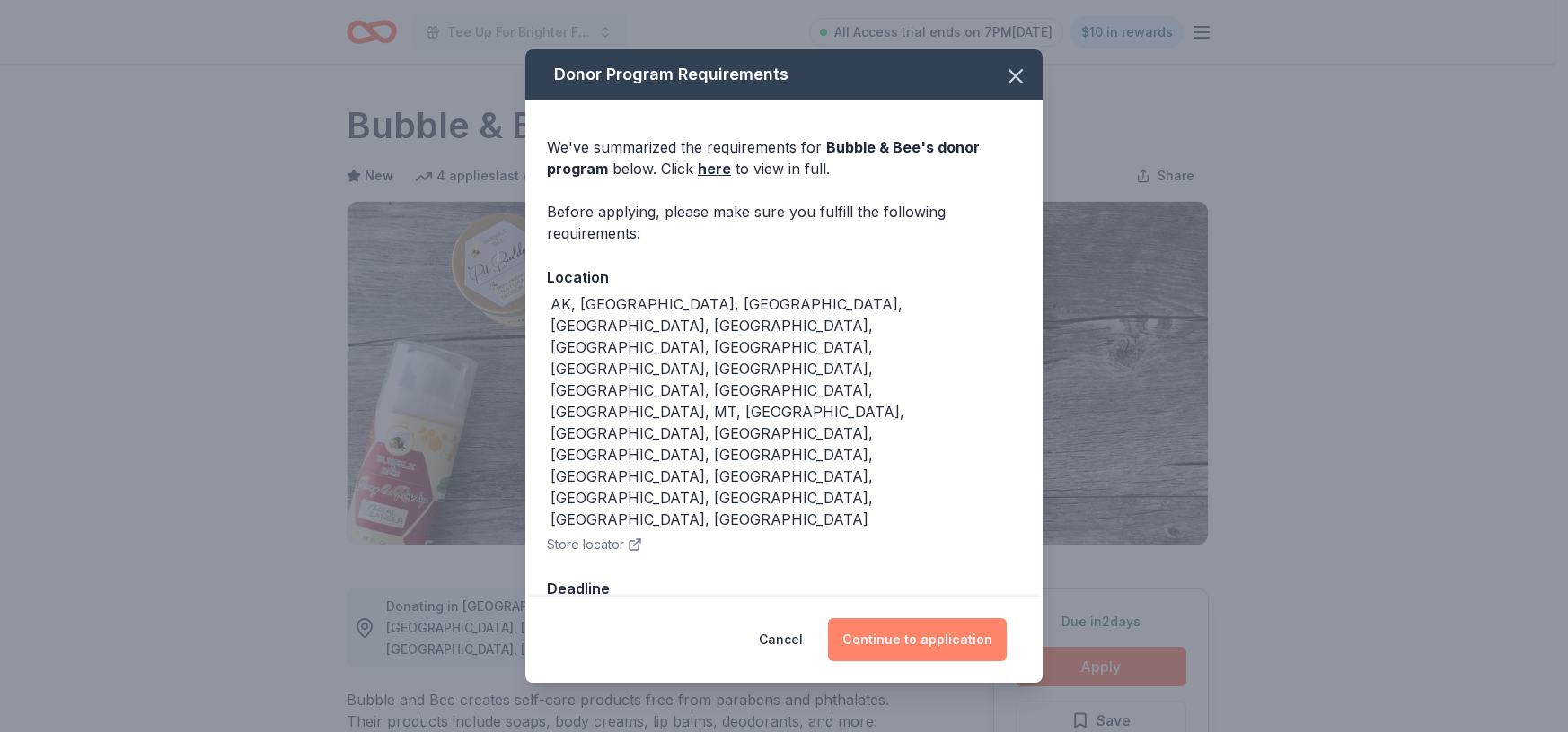
click at [921, 618] on button "Continue to application" at bounding box center [917, 639] width 178 height 43
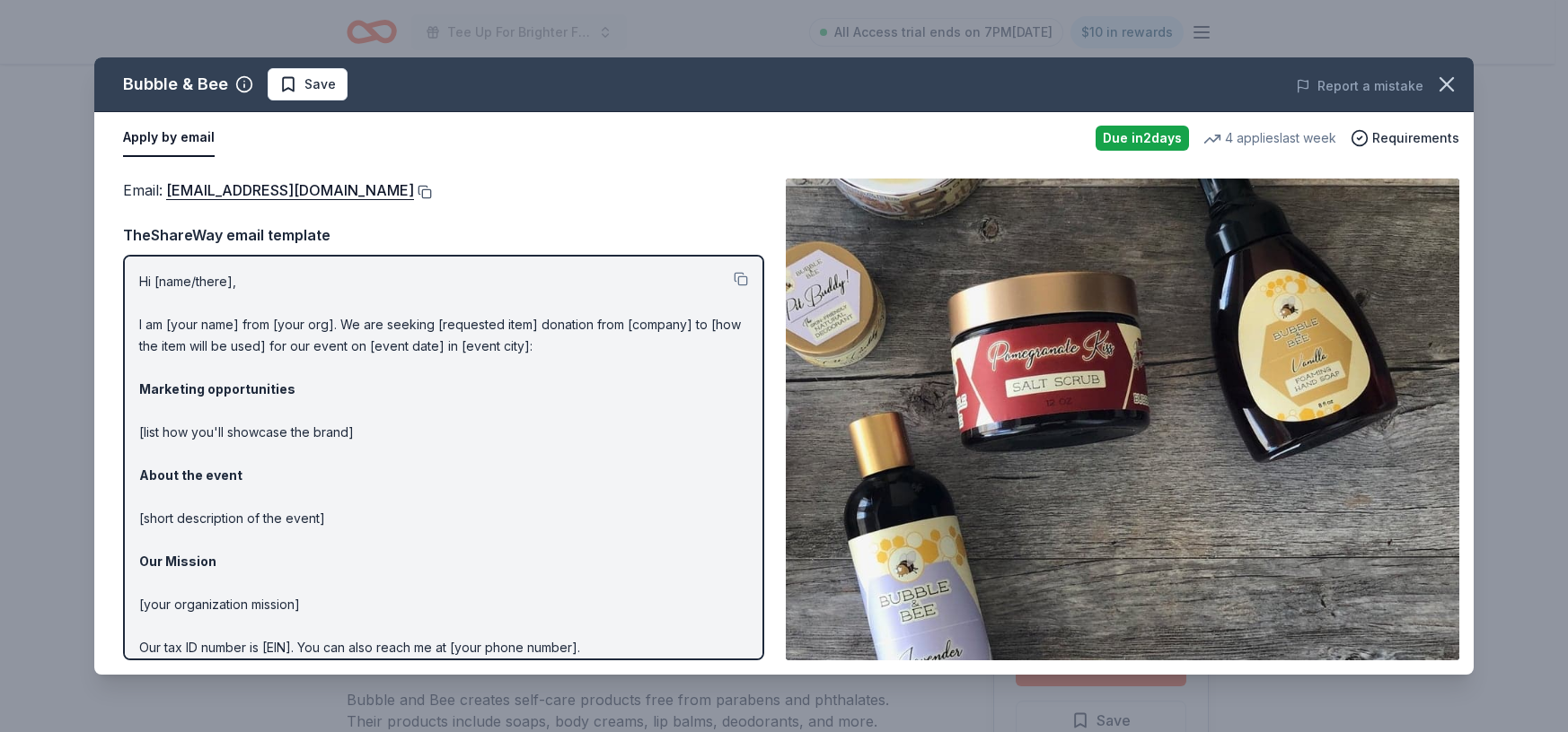
click at [414, 187] on button at bounding box center [423, 192] width 18 height 15
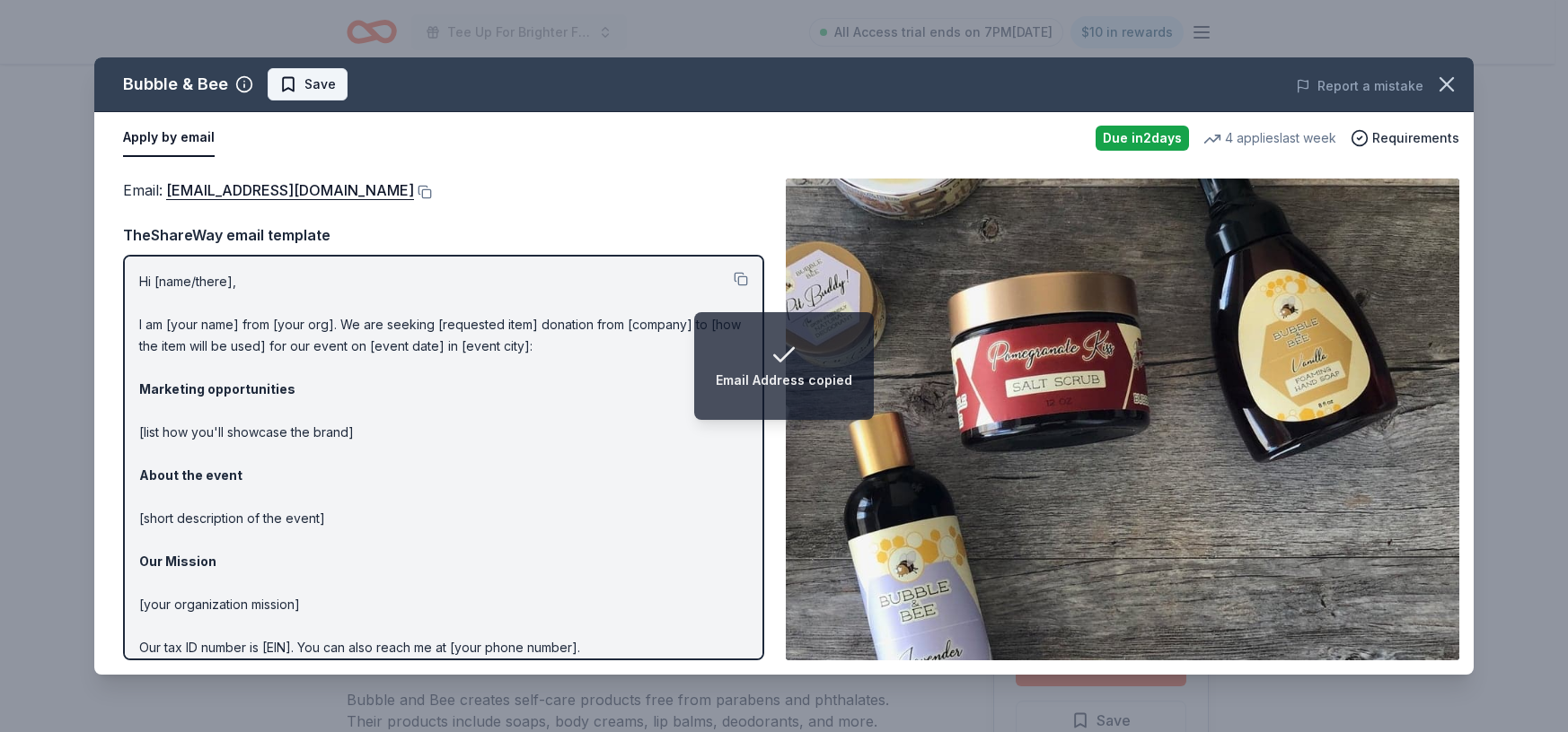
click at [304, 86] on span "Save" at bounding box center [320, 85] width 31 height 21
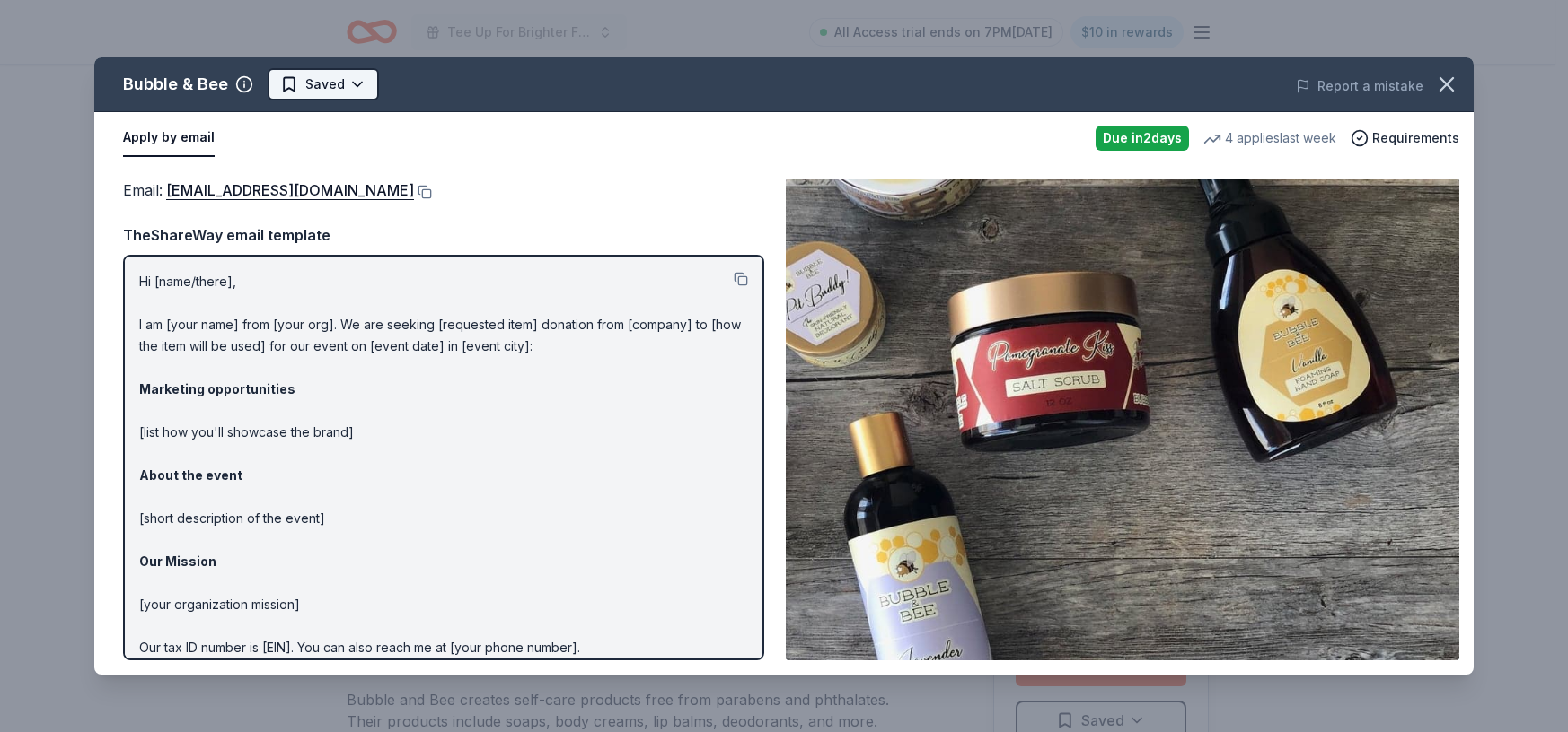
click at [333, 89] on html "Tee Up For Brighter Futures All Access trial ends on 7PM, 9/22 $10 in rewards D…" at bounding box center [784, 366] width 1568 height 732
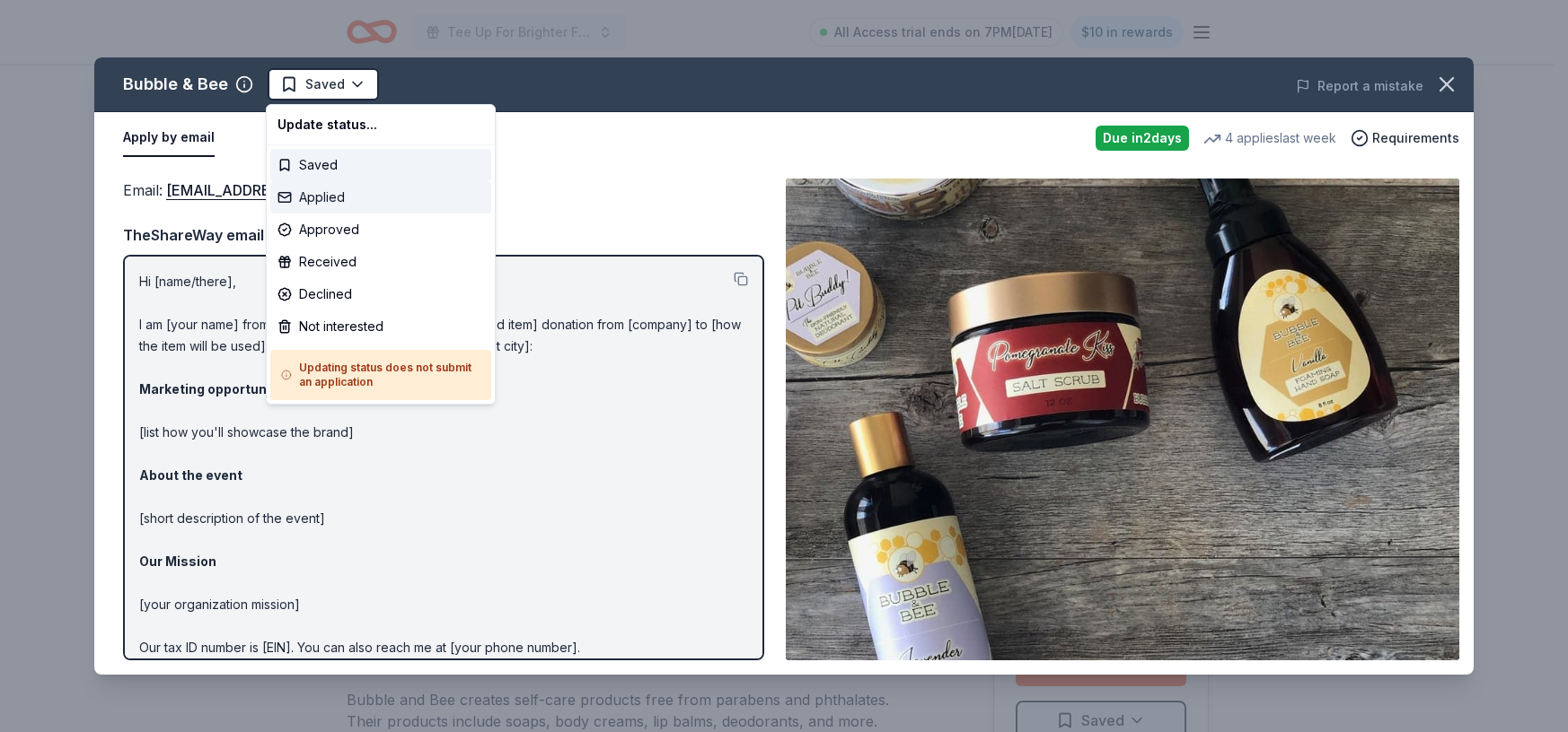
click at [333, 190] on div "Applied" at bounding box center [380, 197] width 221 height 32
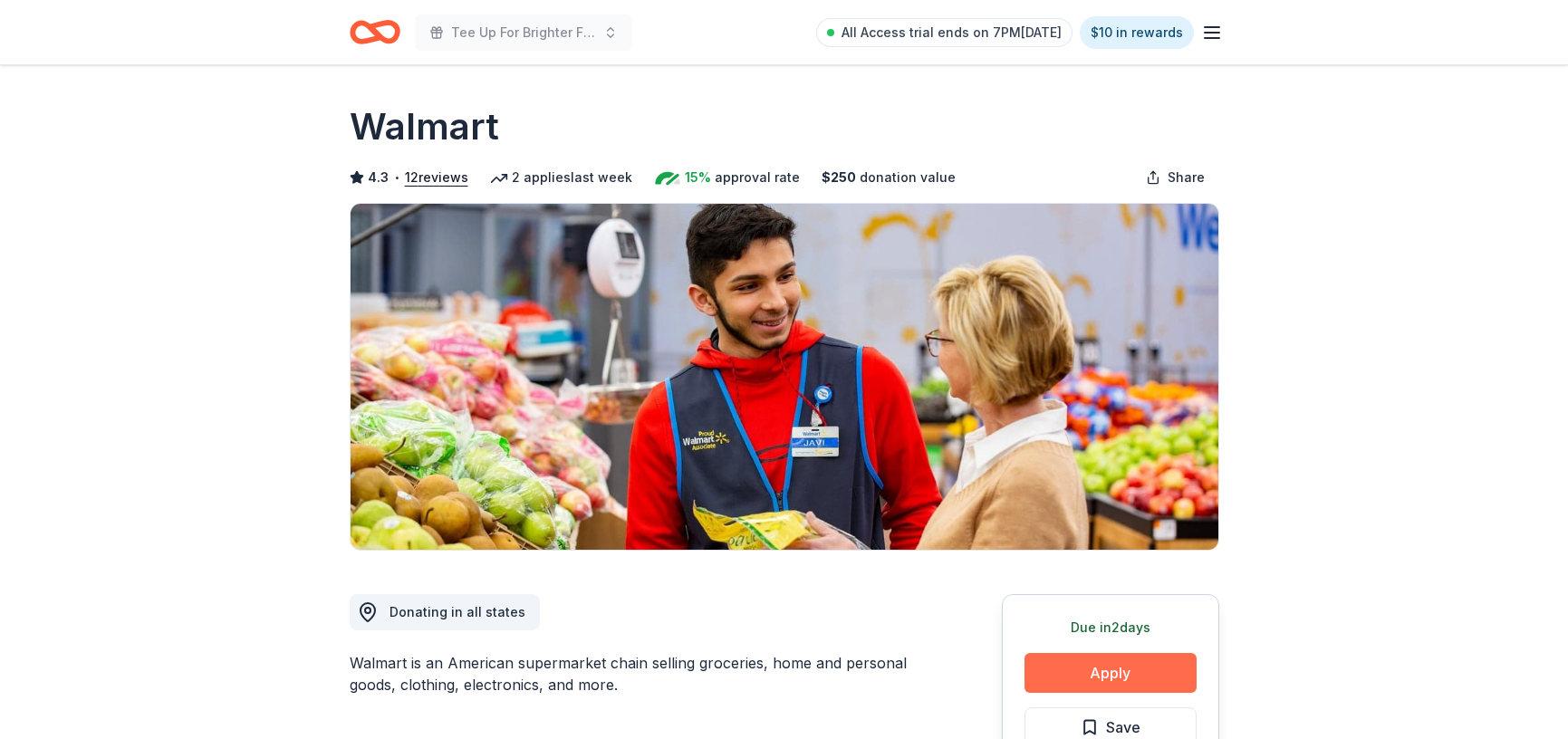
click at [1093, 665] on button "Apply" at bounding box center [1110, 673] width 172 height 40
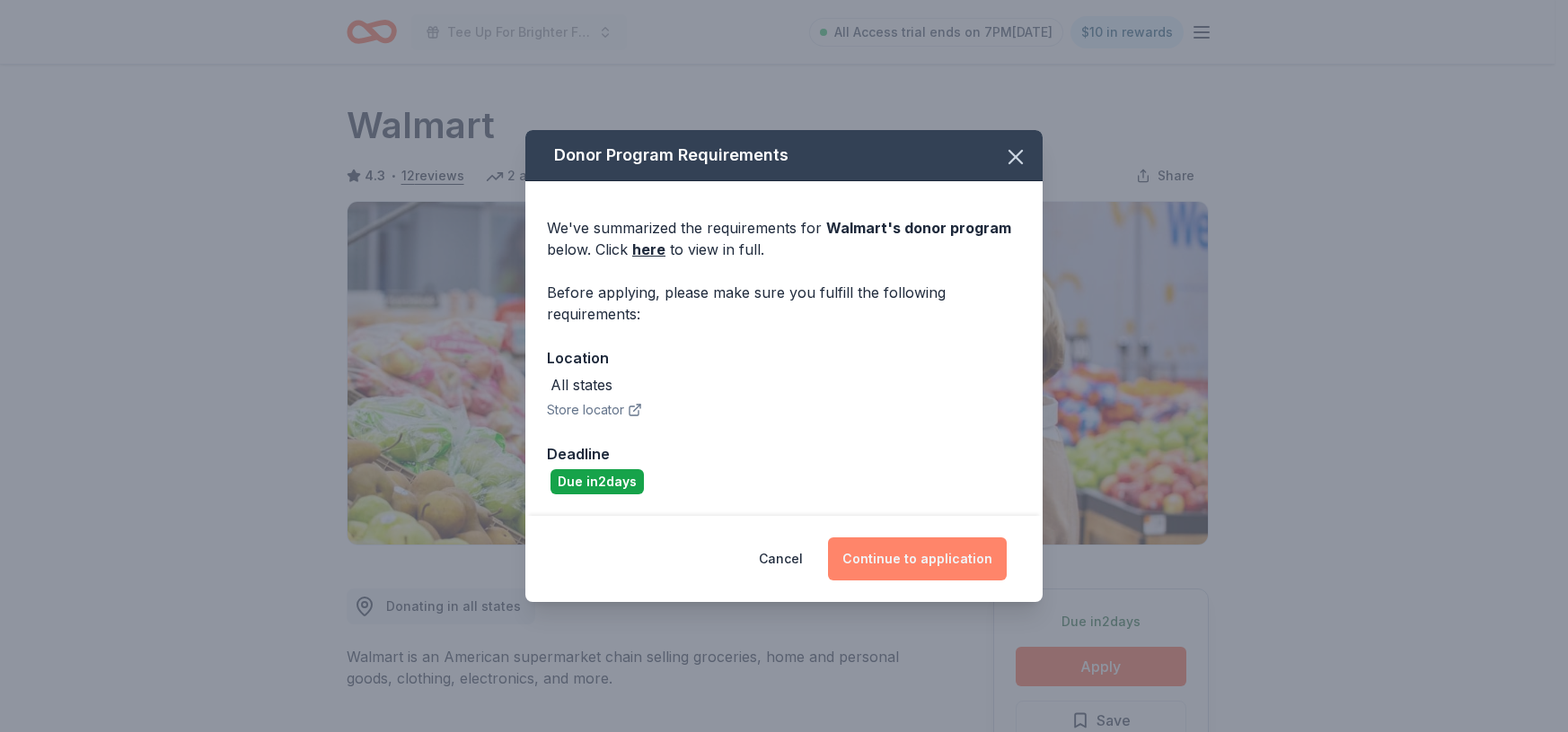
click at [970, 559] on button "Continue to application" at bounding box center [917, 559] width 178 height 43
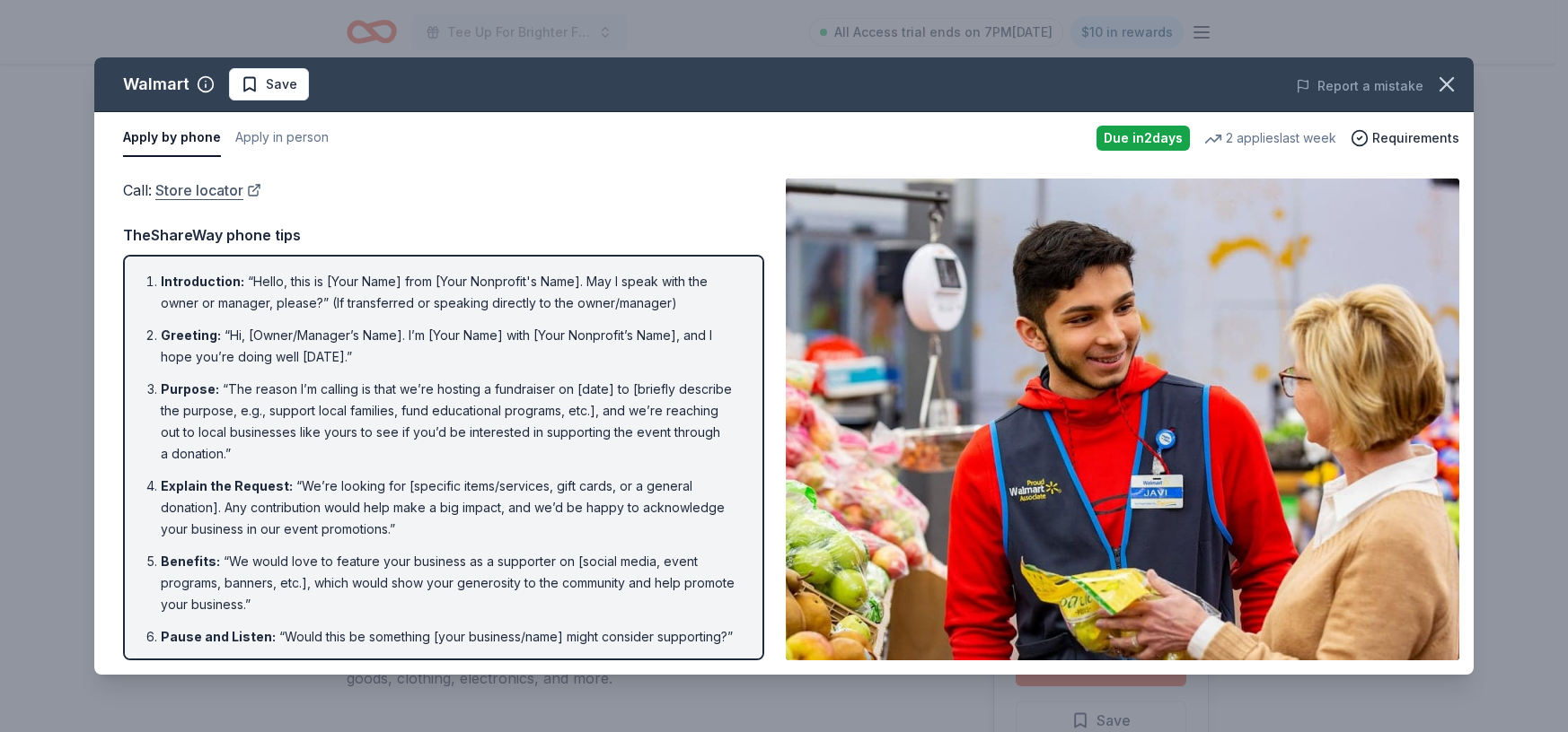
click at [224, 192] on link "Store locator" at bounding box center [208, 190] width 106 height 23
click at [290, 137] on button "Apply in person" at bounding box center [282, 137] width 94 height 38
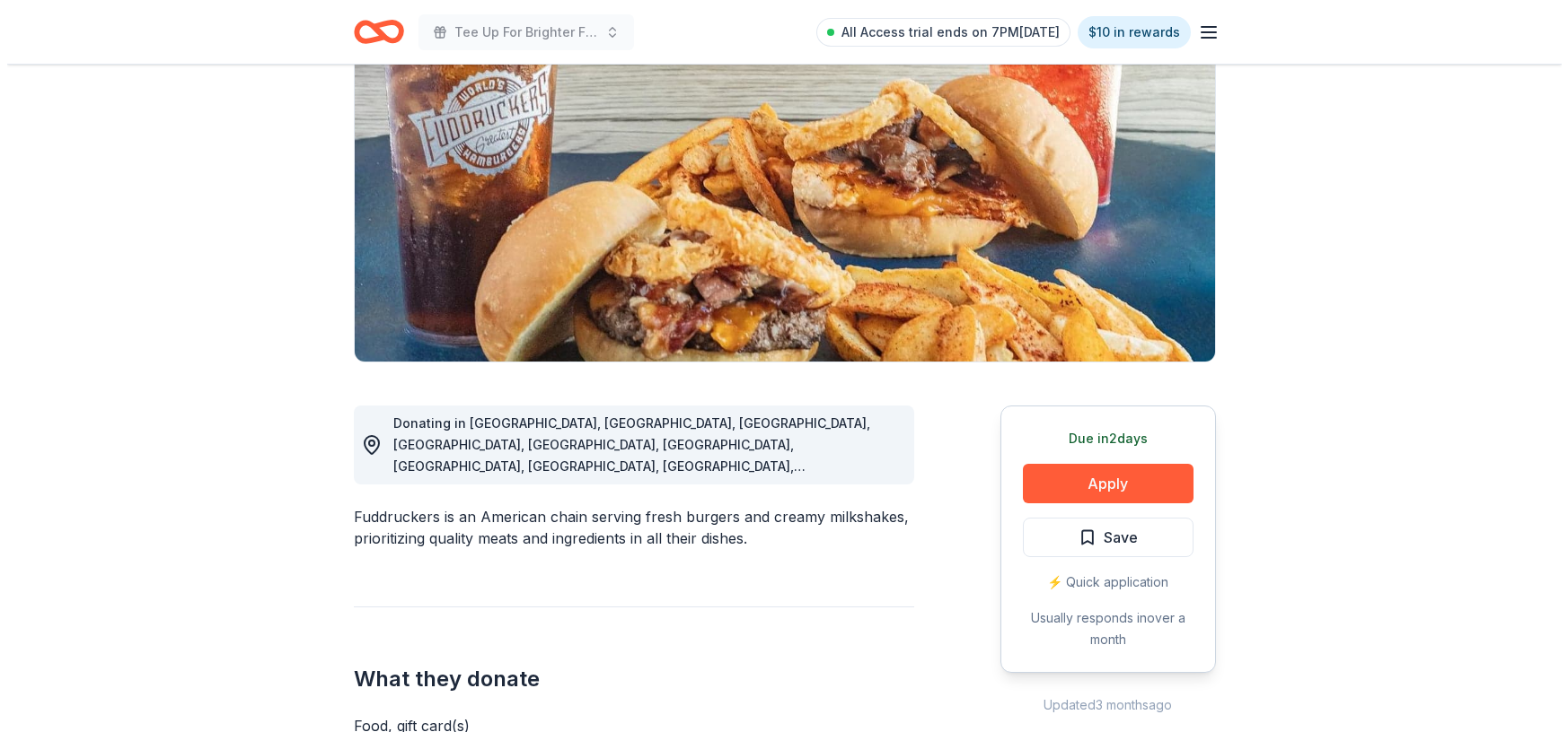
scroll to position [187, 0]
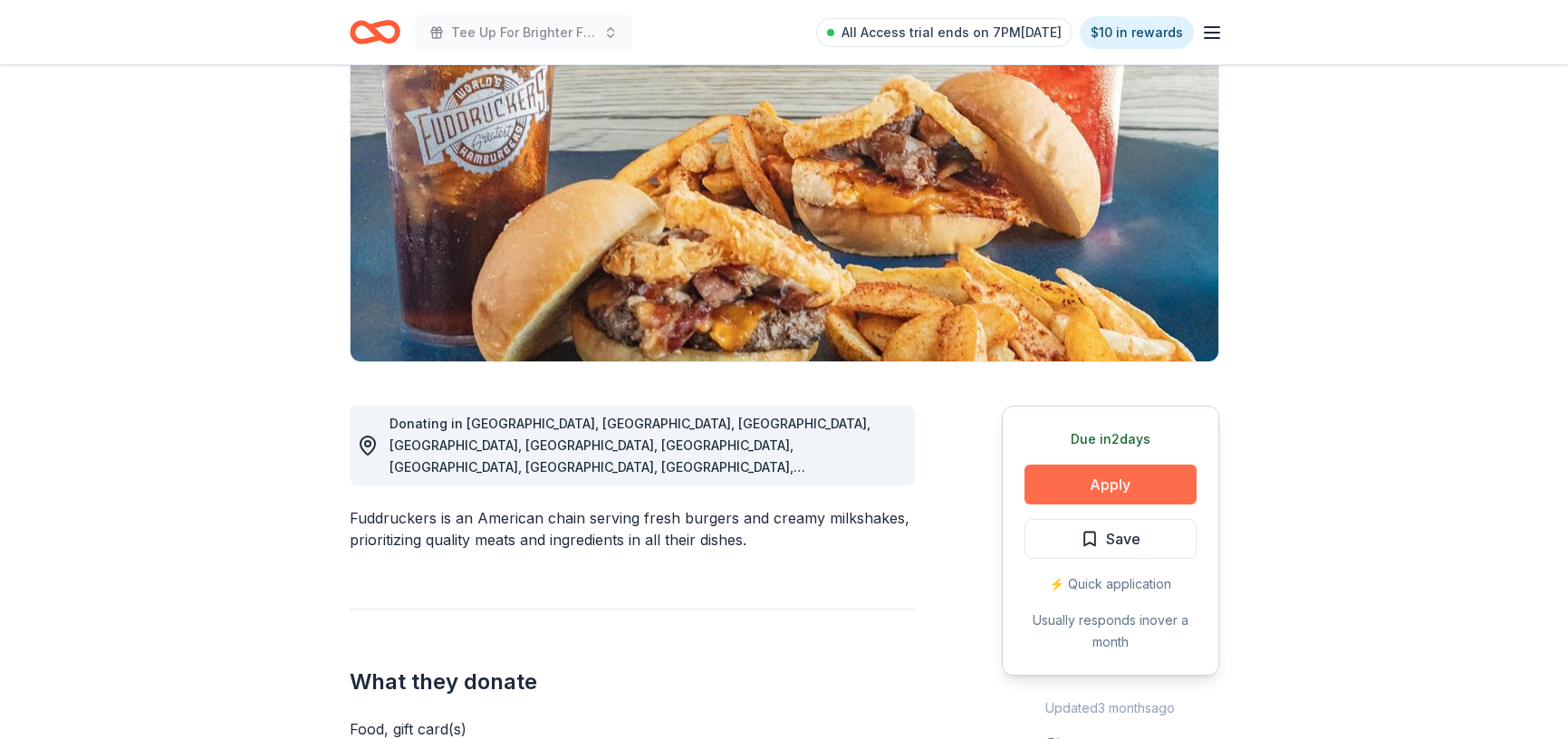
click at [1117, 477] on button "Apply" at bounding box center [1110, 484] width 172 height 40
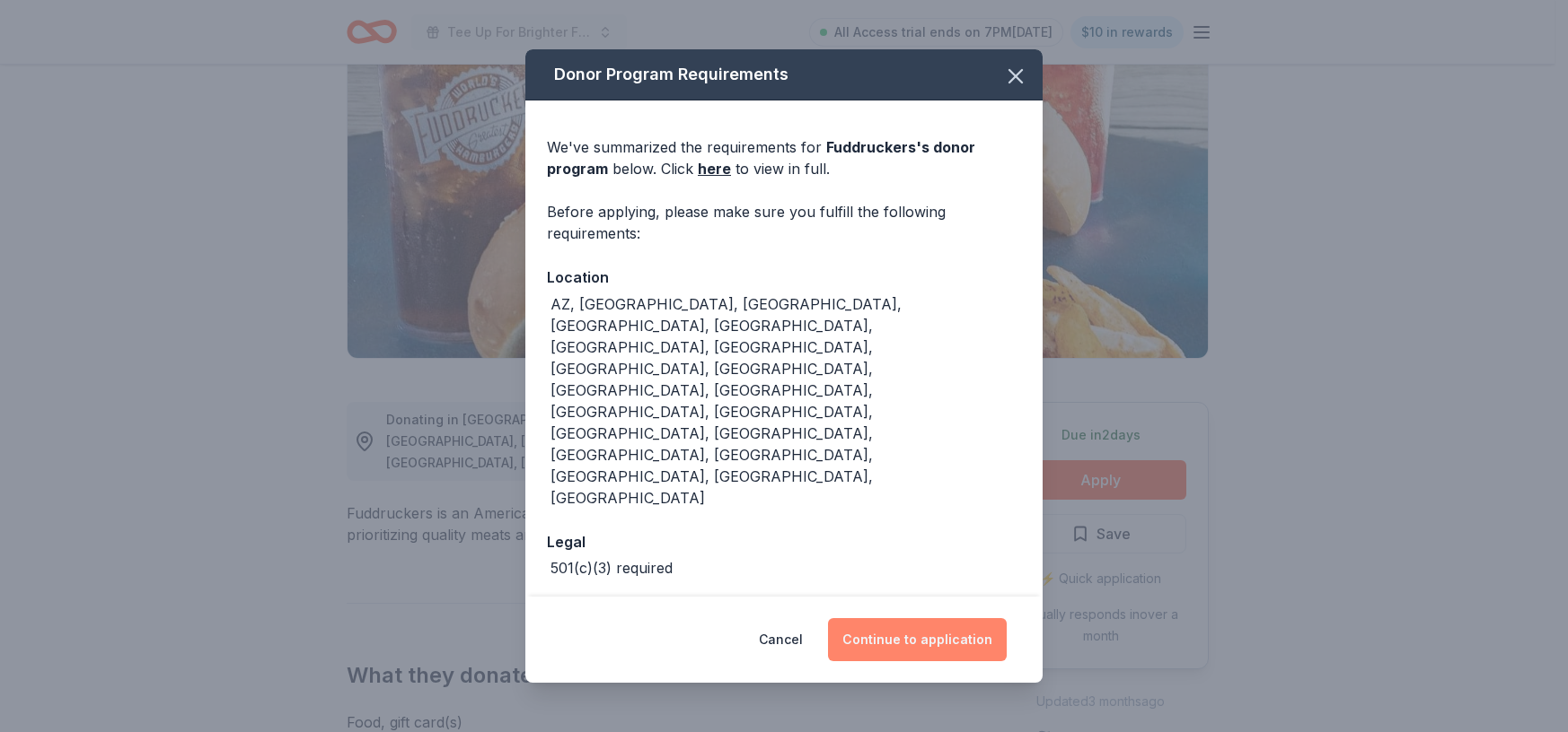
click at [964, 618] on button "Continue to application" at bounding box center [917, 639] width 178 height 43
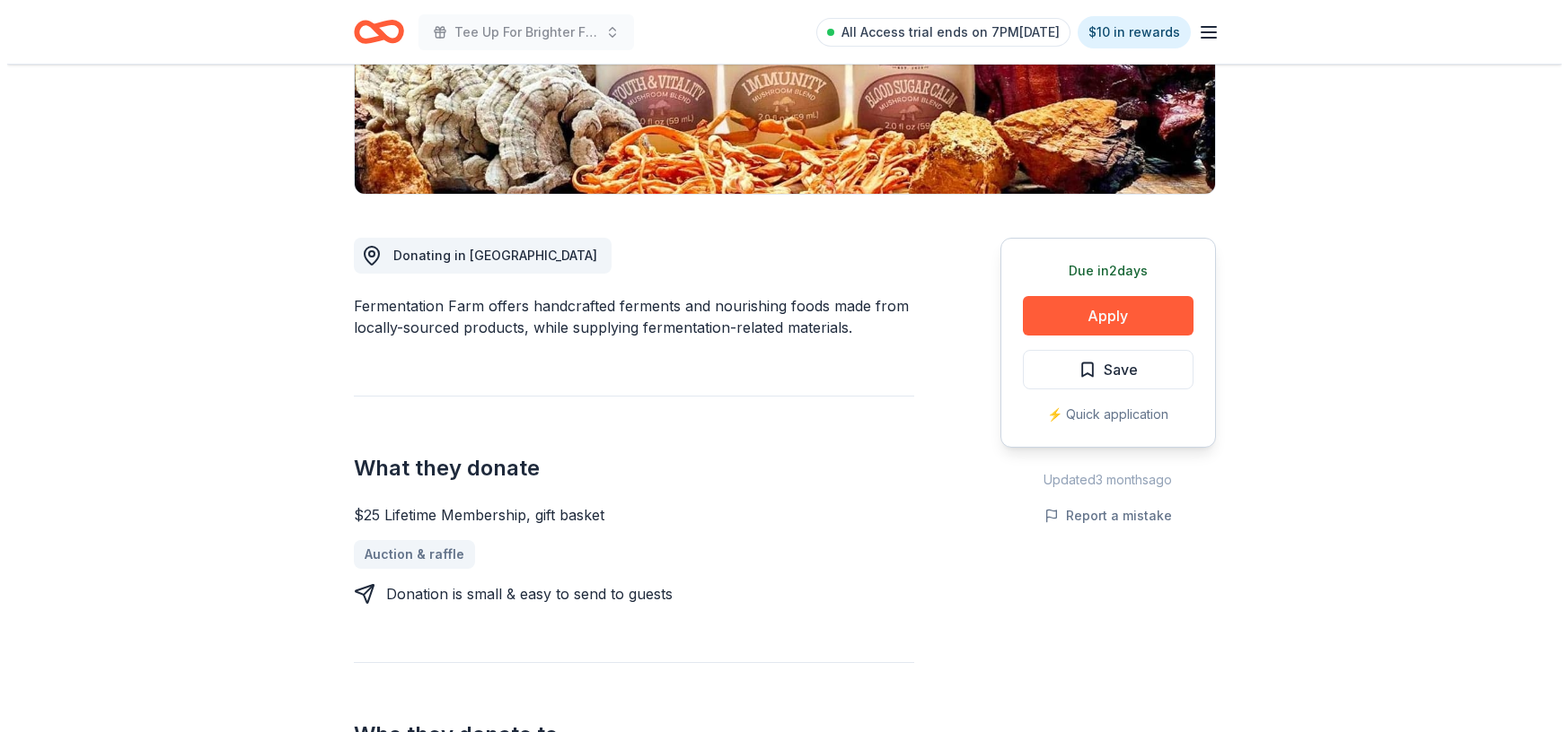
scroll to position [355, 0]
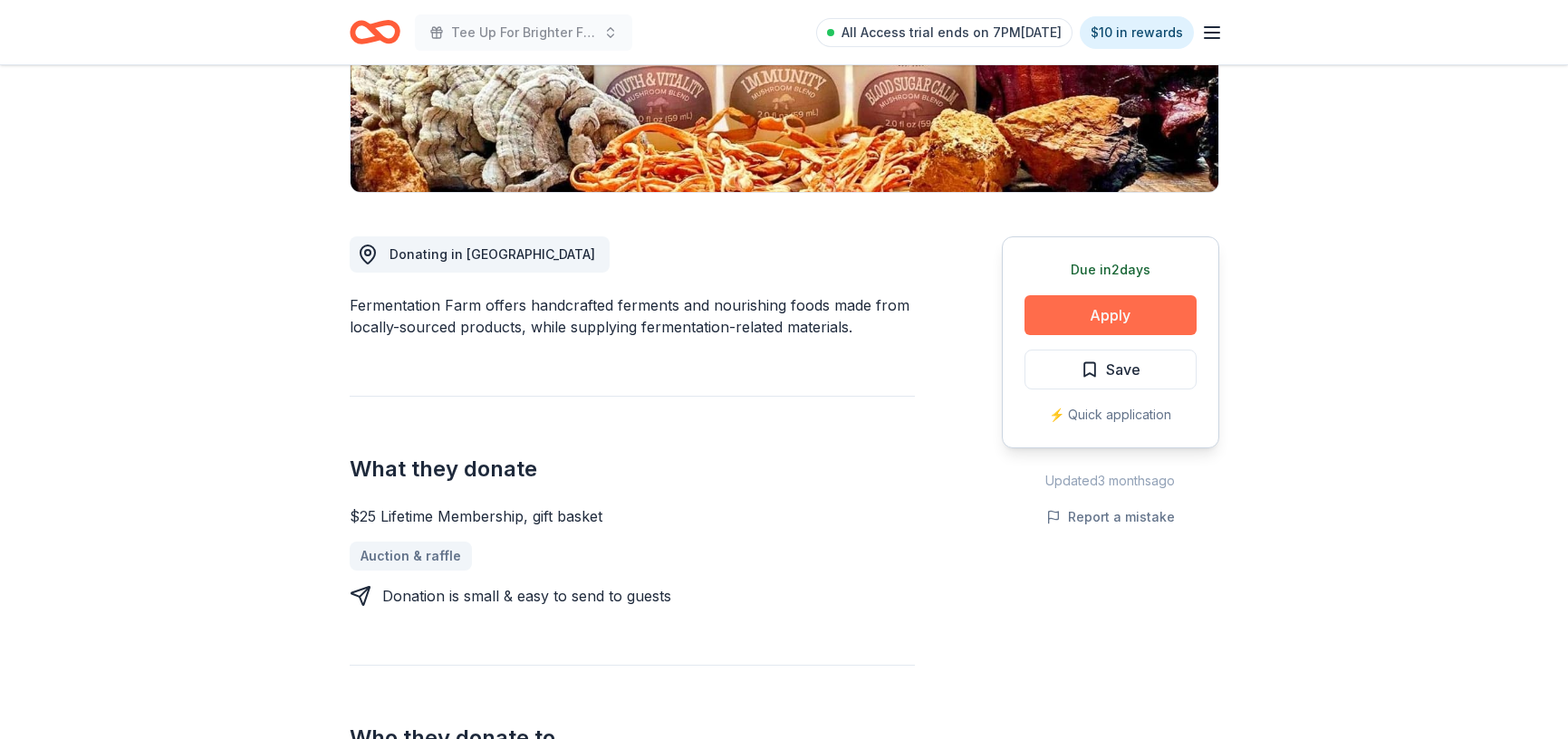
click at [1137, 317] on button "Apply" at bounding box center [1110, 315] width 172 height 40
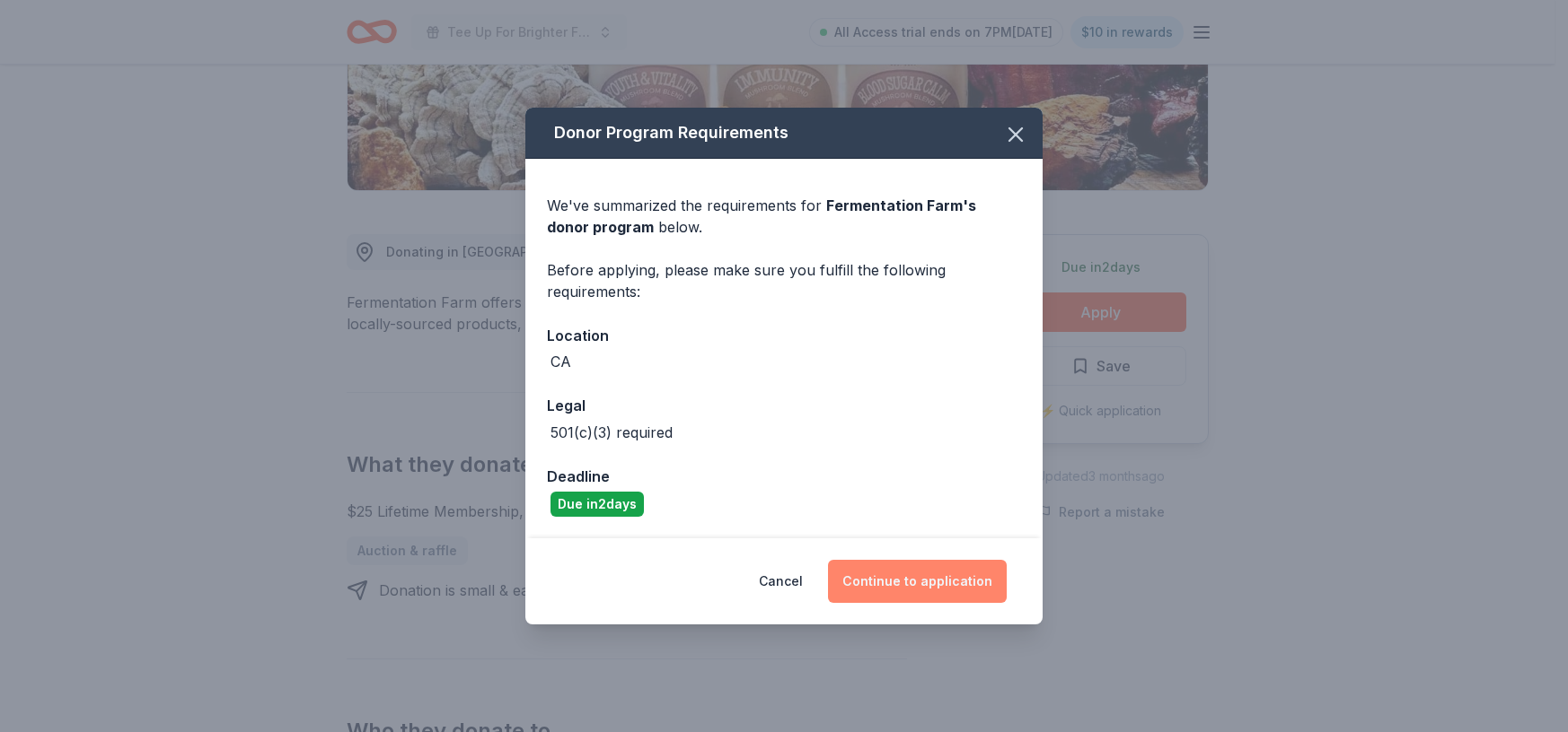
click at [893, 576] on button "Continue to application" at bounding box center [917, 582] width 178 height 43
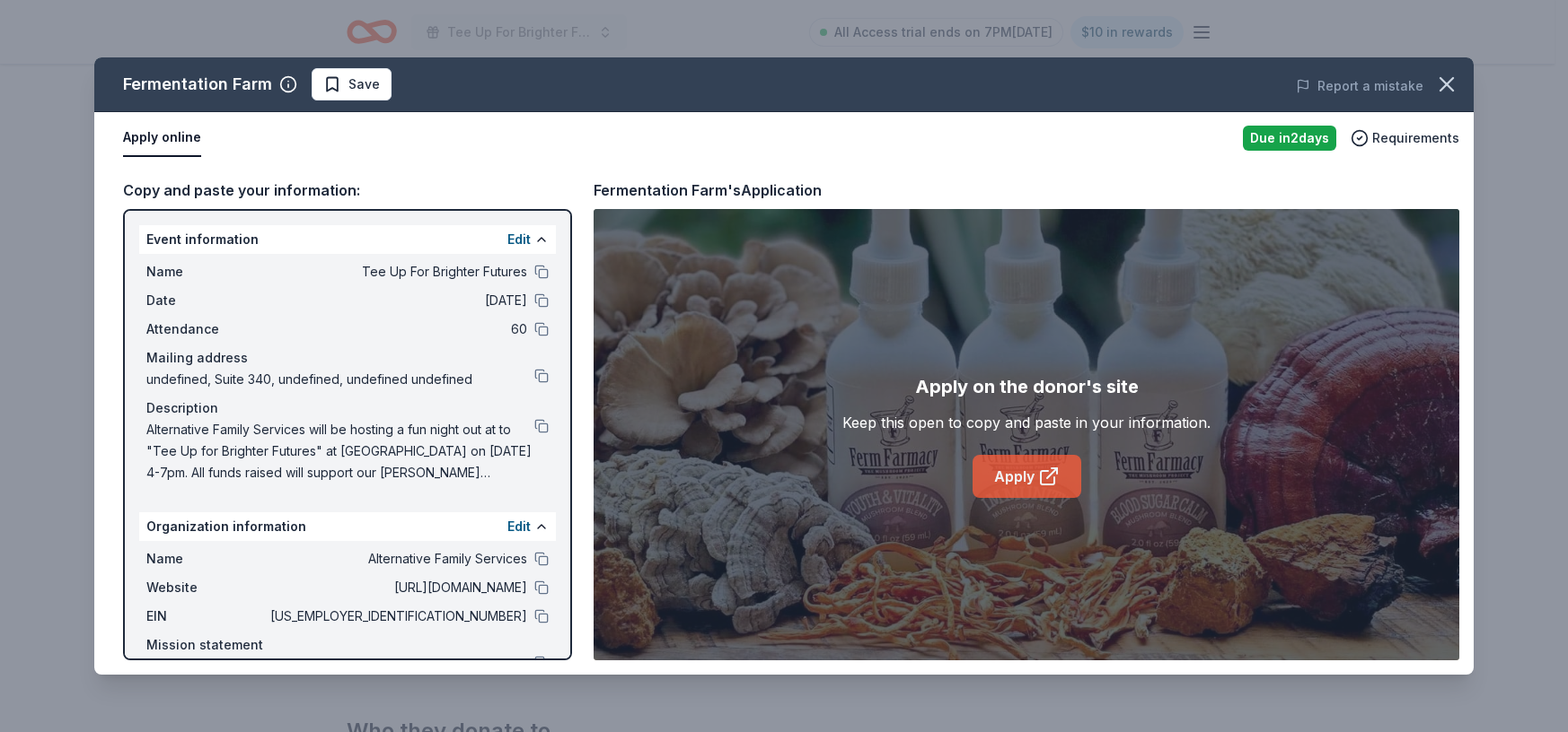
click at [1021, 471] on link "Apply" at bounding box center [1026, 477] width 108 height 43
click at [368, 73] on button "Save" at bounding box center [352, 84] width 80 height 32
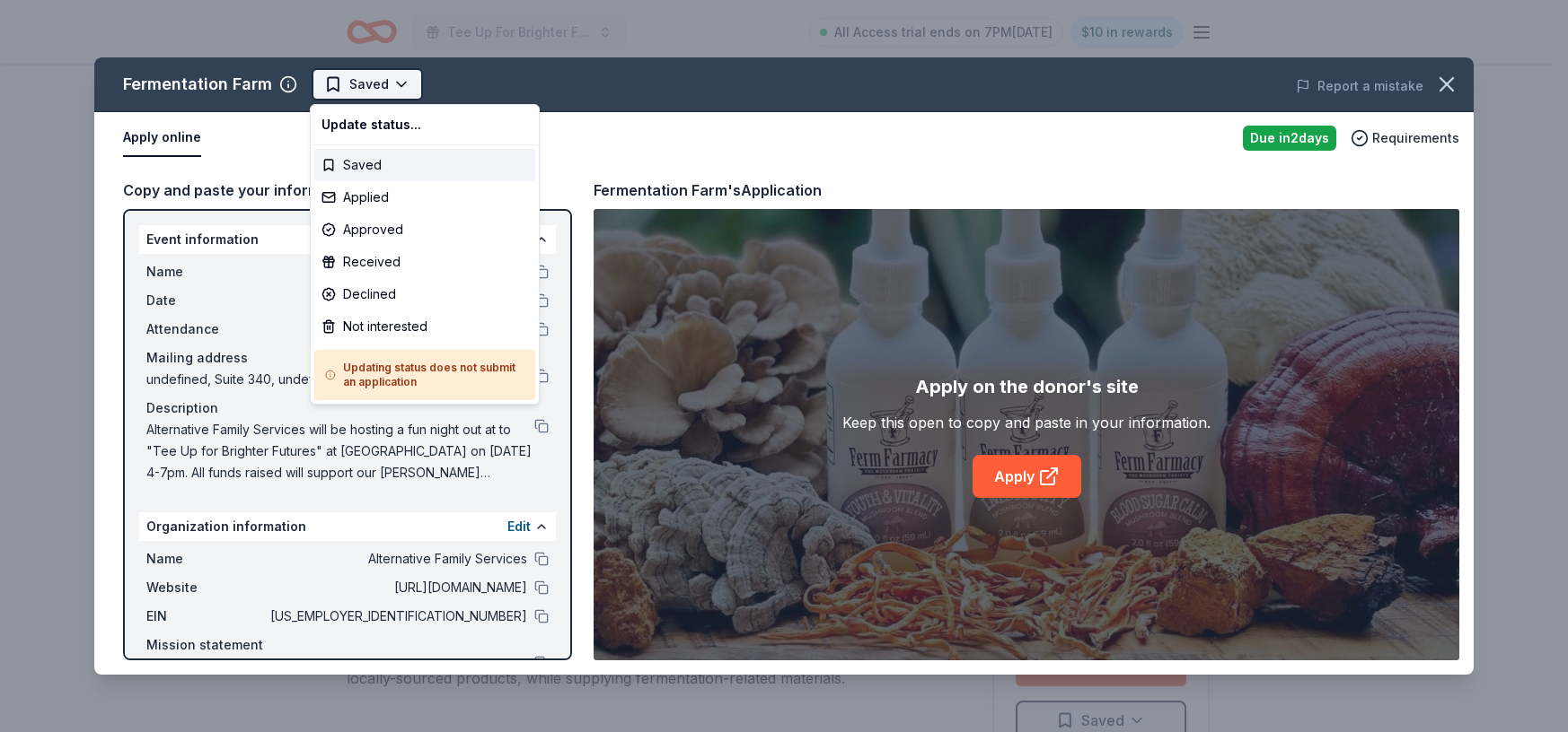
click at [391, 91] on html "Tee Up For Brighter Futures All Access trial ends on 7PM, 9/22 $10 in rewards D…" at bounding box center [784, 366] width 1568 height 732
click at [391, 195] on div "Applied" at bounding box center [424, 197] width 221 height 32
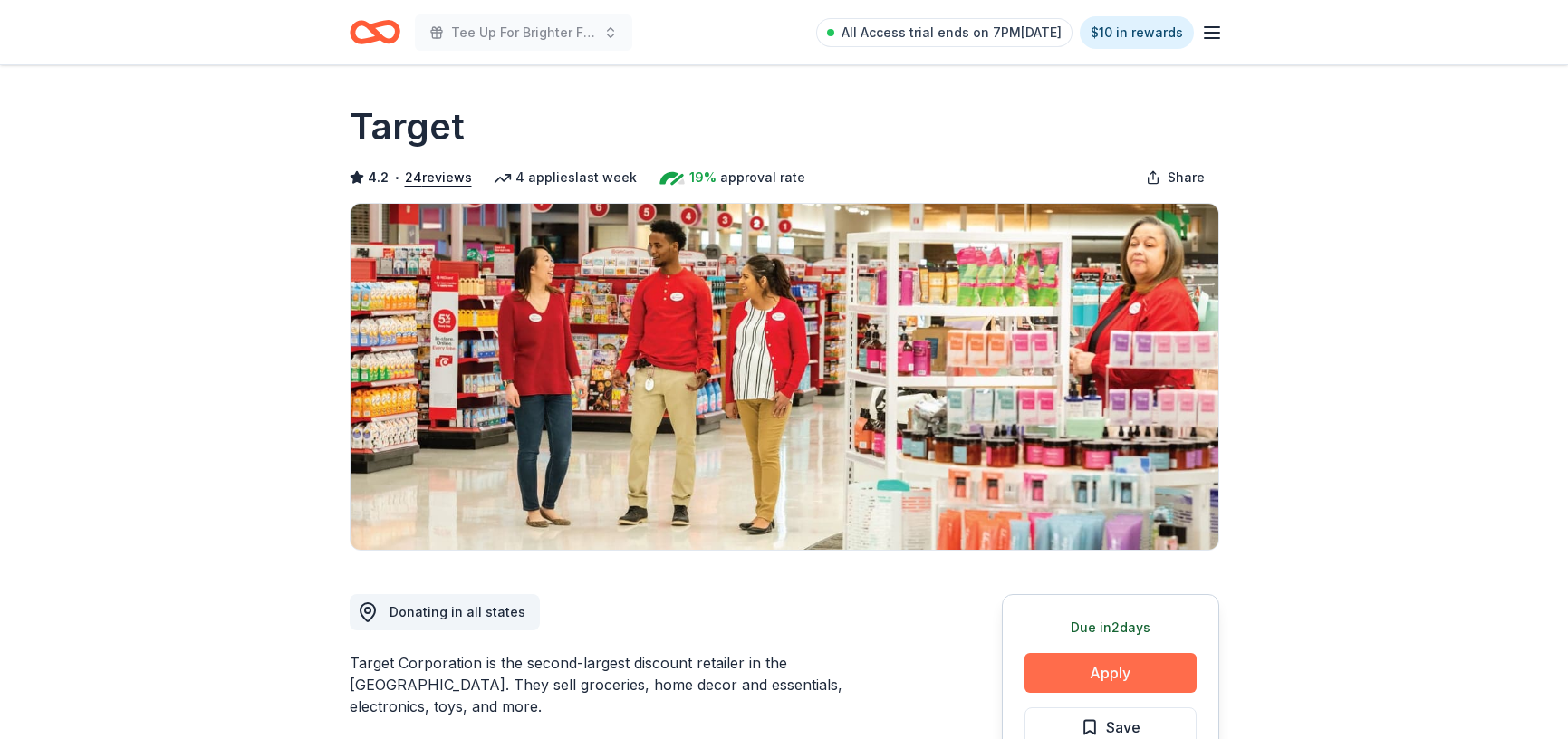
click at [1127, 677] on button "Apply" at bounding box center [1110, 673] width 172 height 40
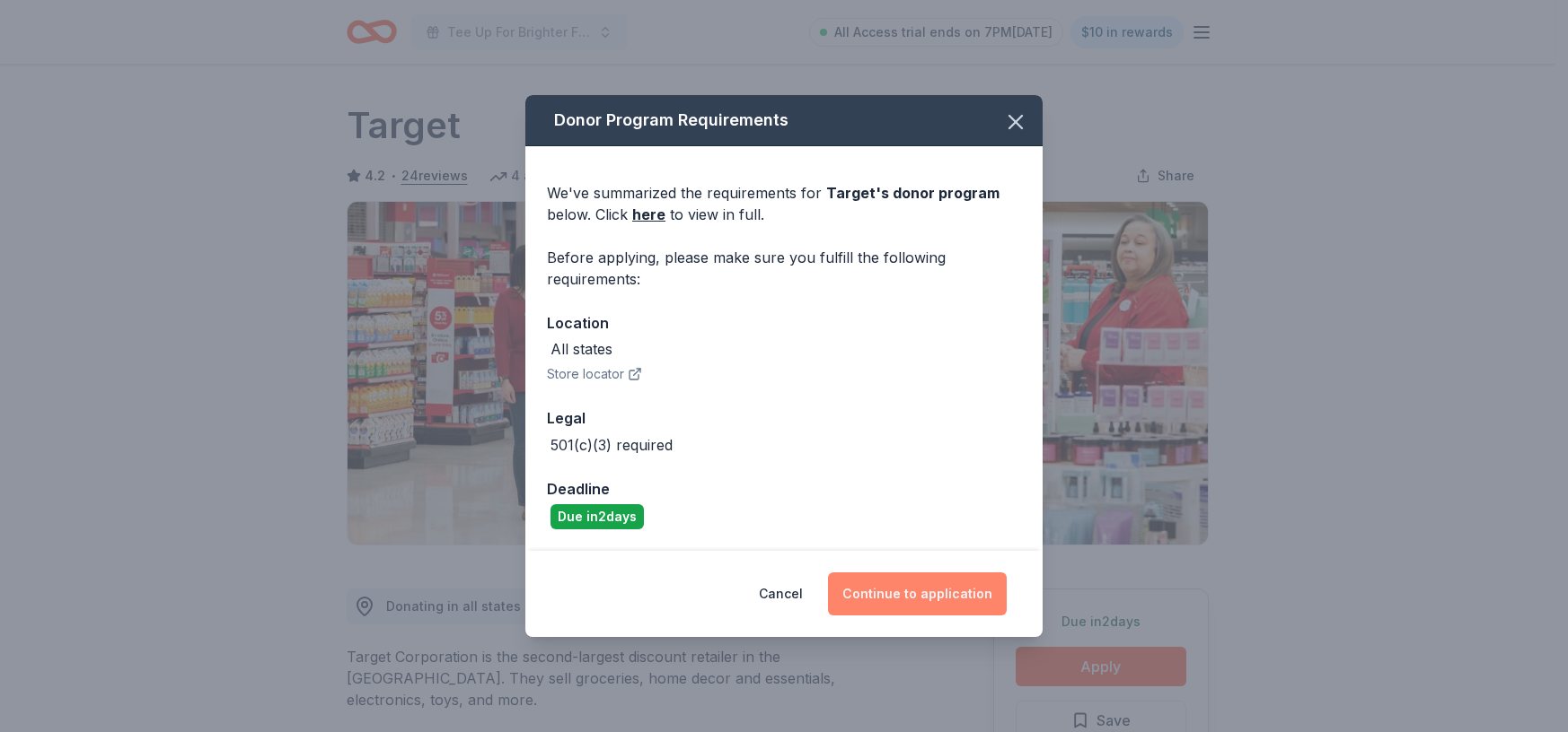
click at [949, 587] on button "Continue to application" at bounding box center [917, 595] width 178 height 43
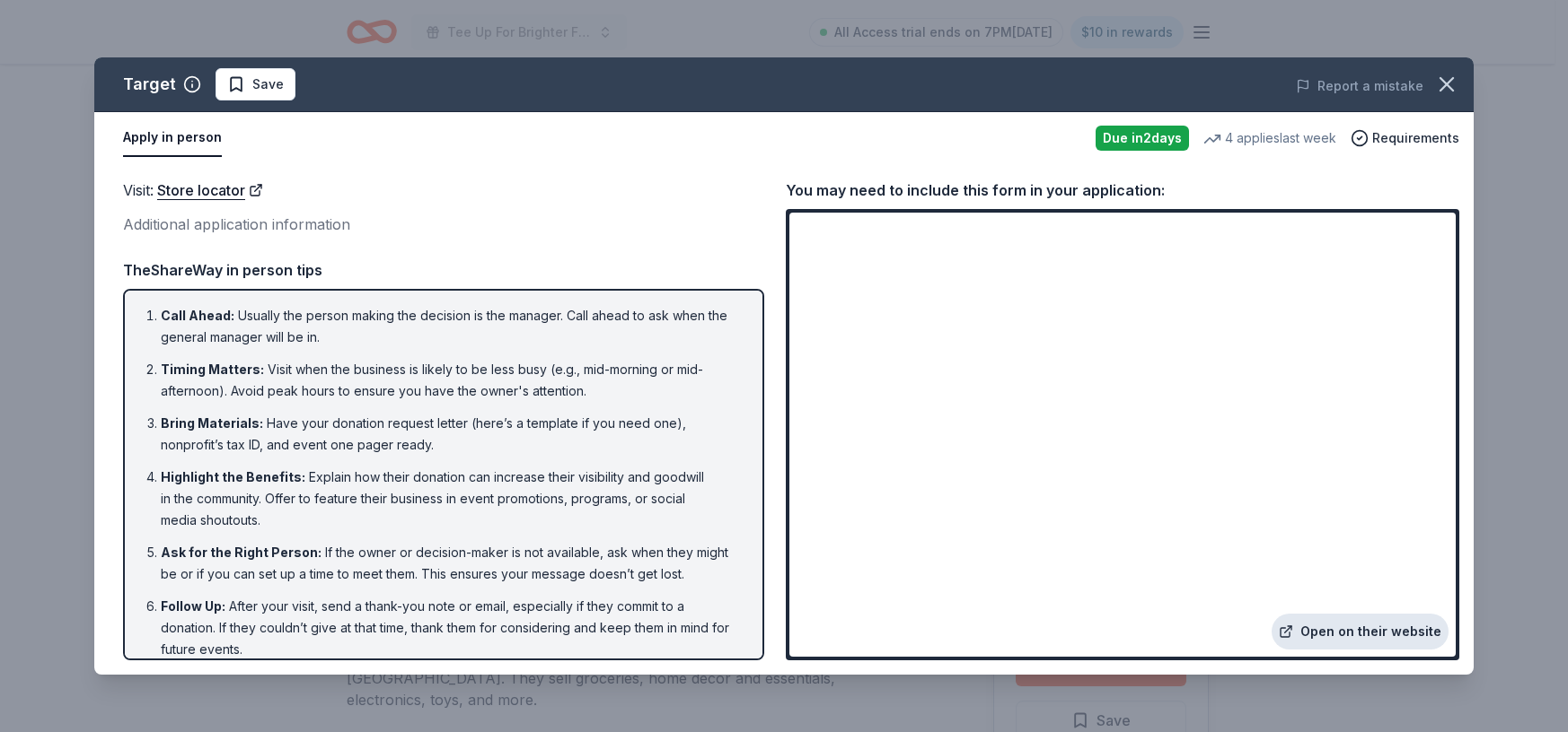
click at [1378, 631] on link "Open on their website" at bounding box center [1359, 632] width 176 height 36
